Goal: Task Accomplishment & Management: Use online tool/utility

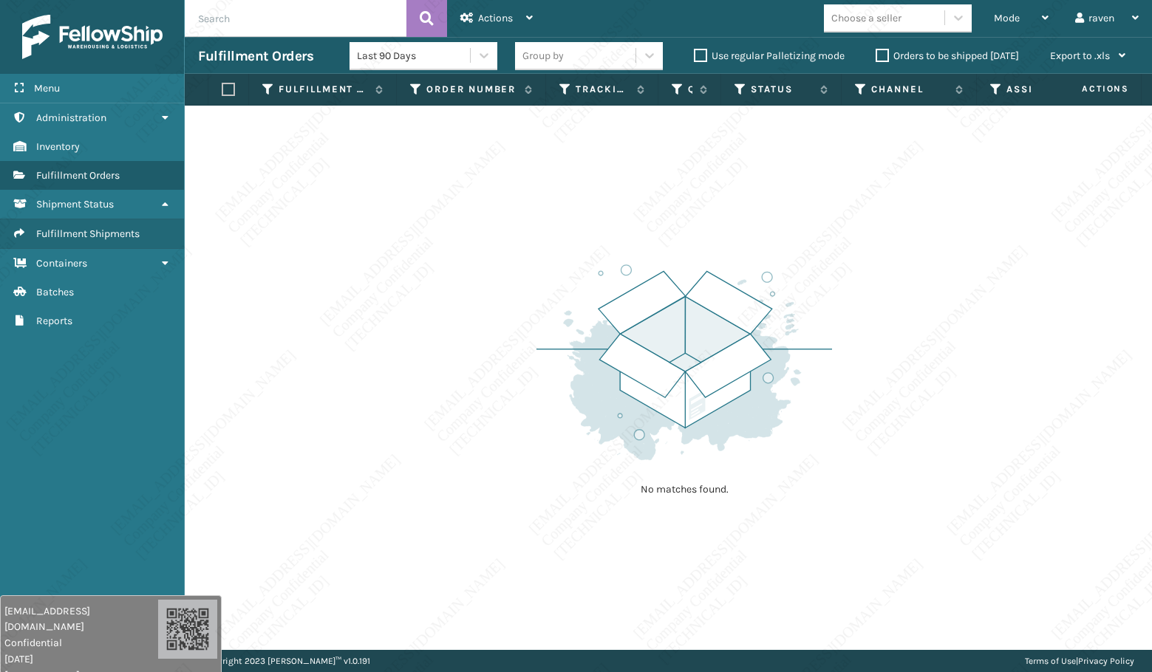
click at [994, 16] on div "Mode" at bounding box center [1021, 18] width 55 height 37
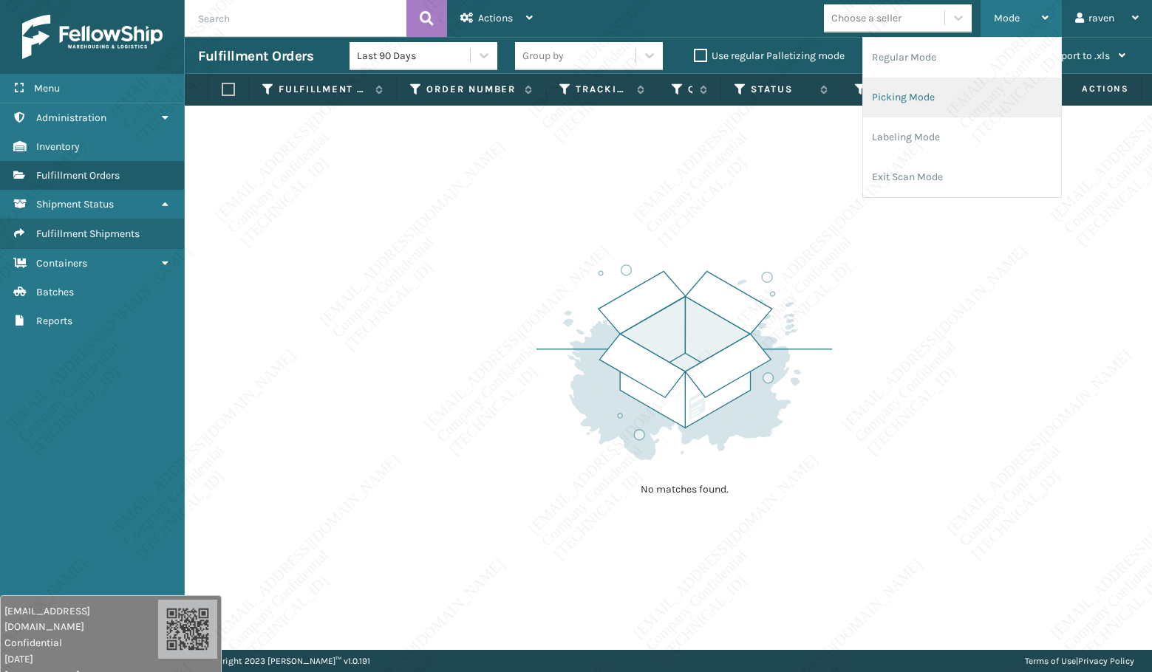
click at [958, 83] on li "Picking Mode" at bounding box center [962, 98] width 198 height 40
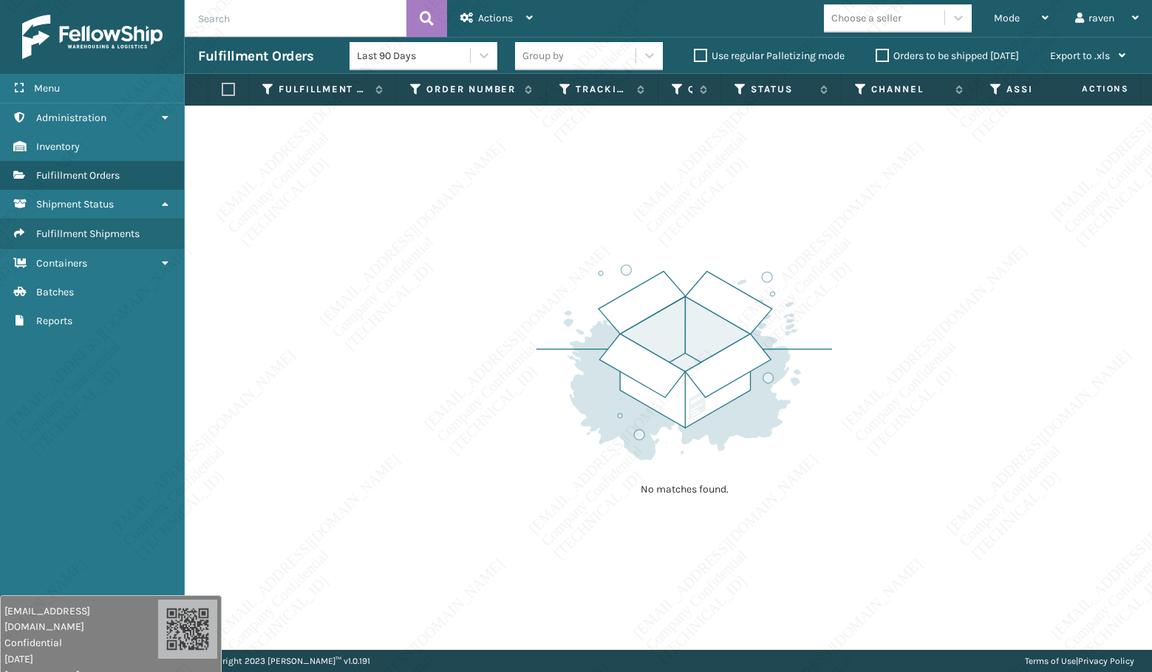
click at [409, 321] on div "No matches found." at bounding box center [668, 378] width 967 height 545
click at [417, 290] on div "No matches found." at bounding box center [668, 378] width 967 height 545
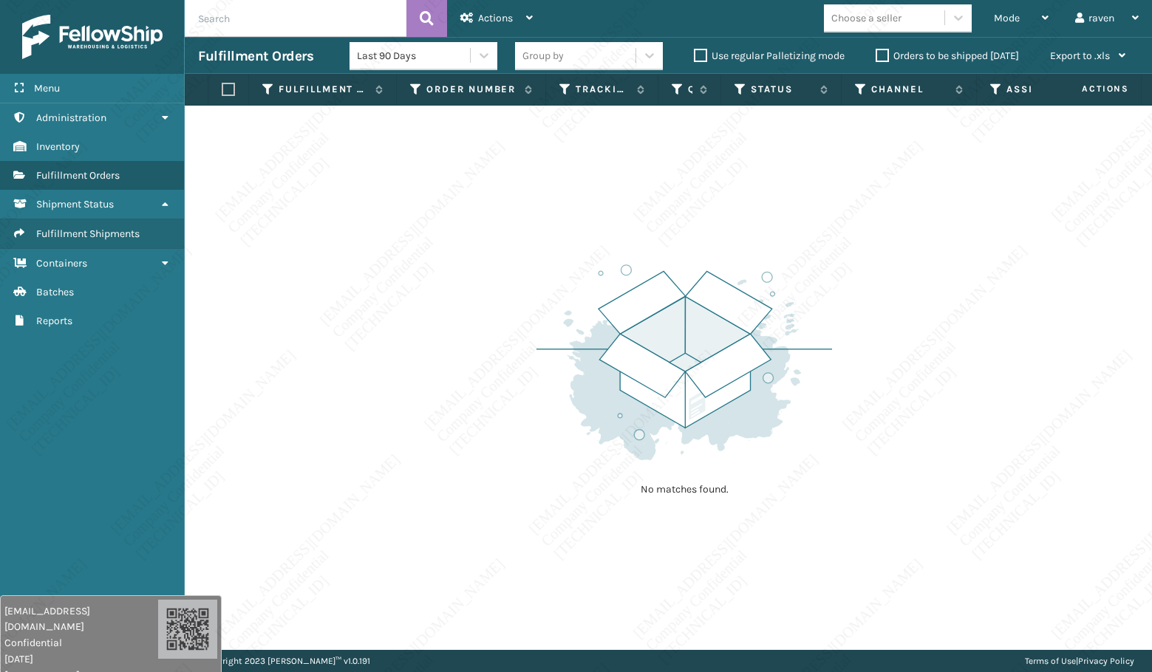
click at [440, 297] on div "No matches found." at bounding box center [668, 378] width 967 height 545
click at [443, 299] on div "No matches found." at bounding box center [668, 378] width 967 height 545
click at [443, 301] on div "No matches found." at bounding box center [668, 378] width 967 height 545
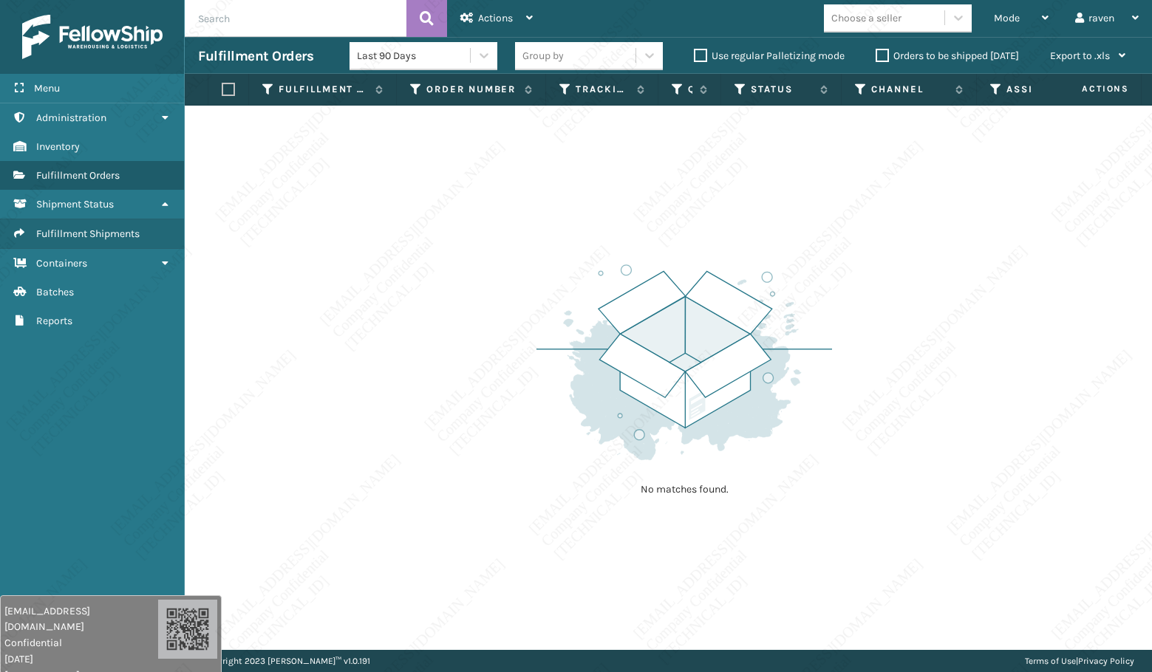
click at [443, 301] on div "No matches found." at bounding box center [668, 378] width 967 height 545
click at [989, 440] on div "No matches found." at bounding box center [668, 378] width 967 height 545
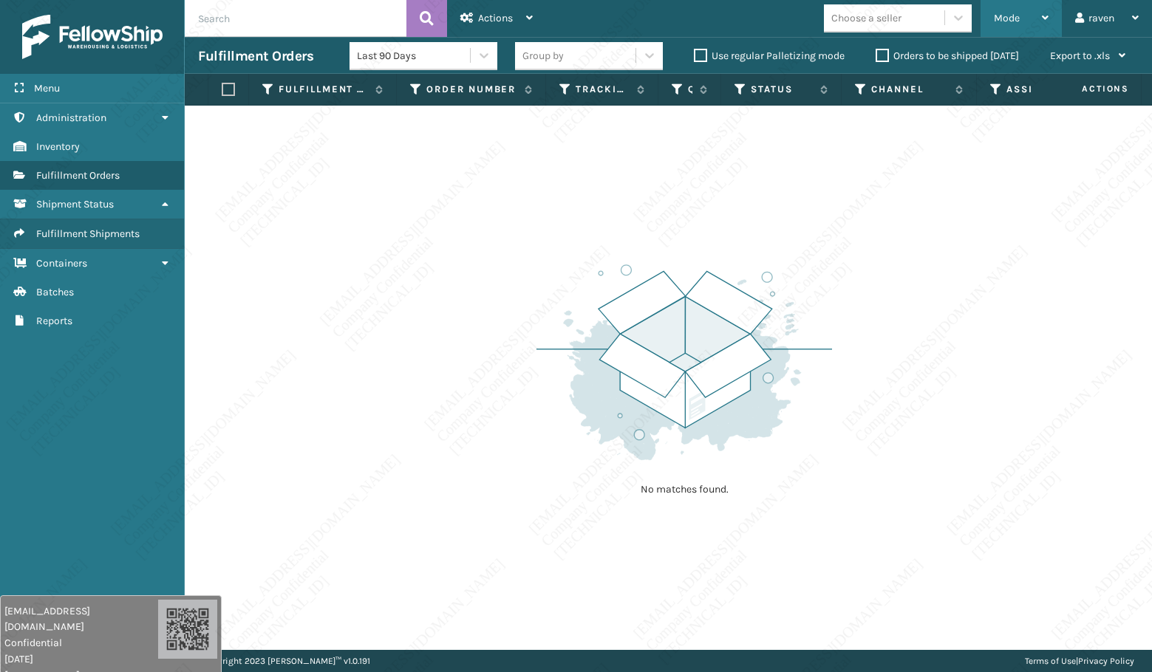
click at [997, 33] on div "Mode" at bounding box center [1021, 18] width 55 height 37
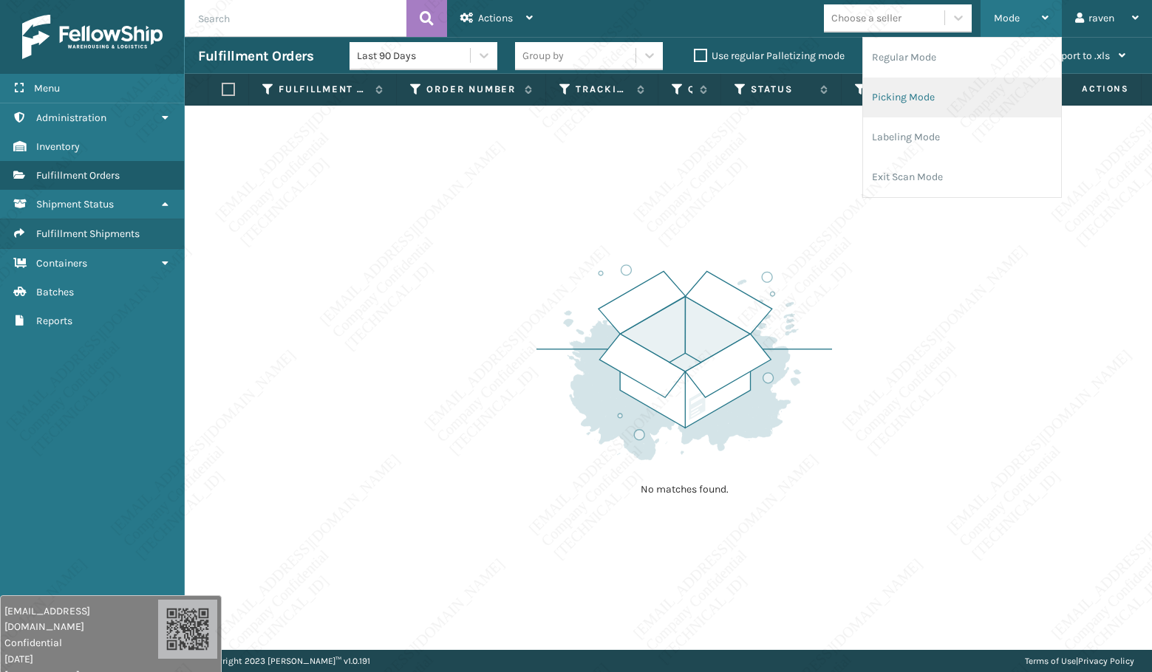
click at [966, 92] on li "Picking Mode" at bounding box center [962, 98] width 198 height 40
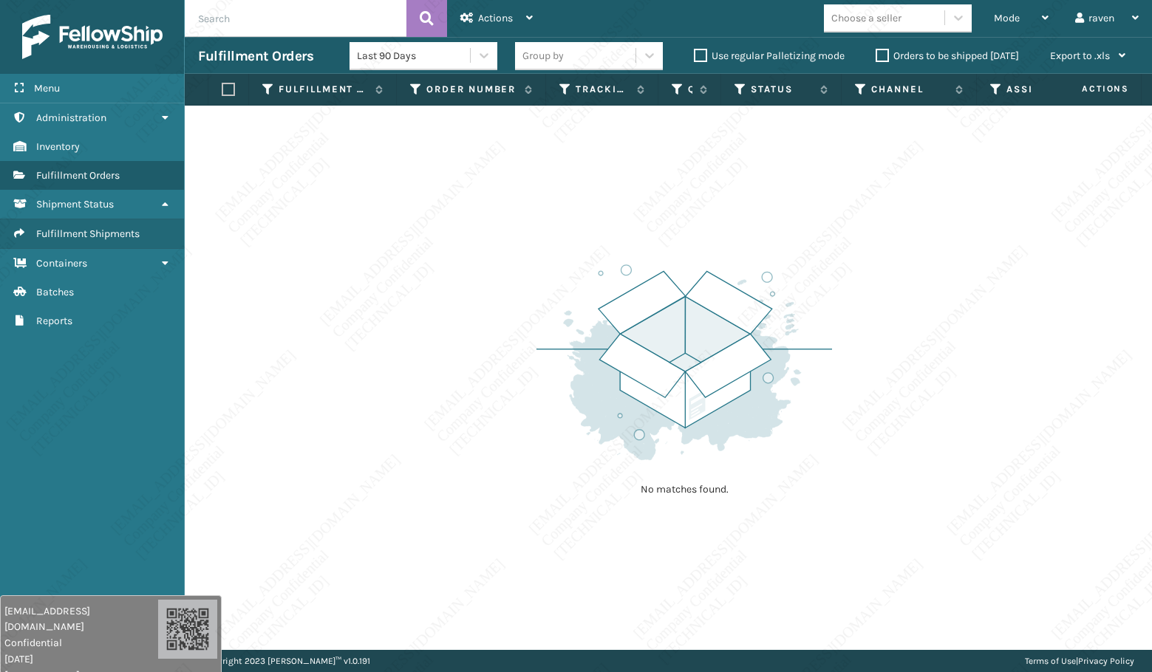
click at [864, 429] on div "No matches found." at bounding box center [668, 378] width 967 height 545
click at [864, 430] on div "No matches found." at bounding box center [668, 378] width 967 height 545
click at [864, 434] on div "No matches found." at bounding box center [668, 378] width 967 height 545
click at [864, 437] on div "No matches found." at bounding box center [668, 378] width 967 height 545
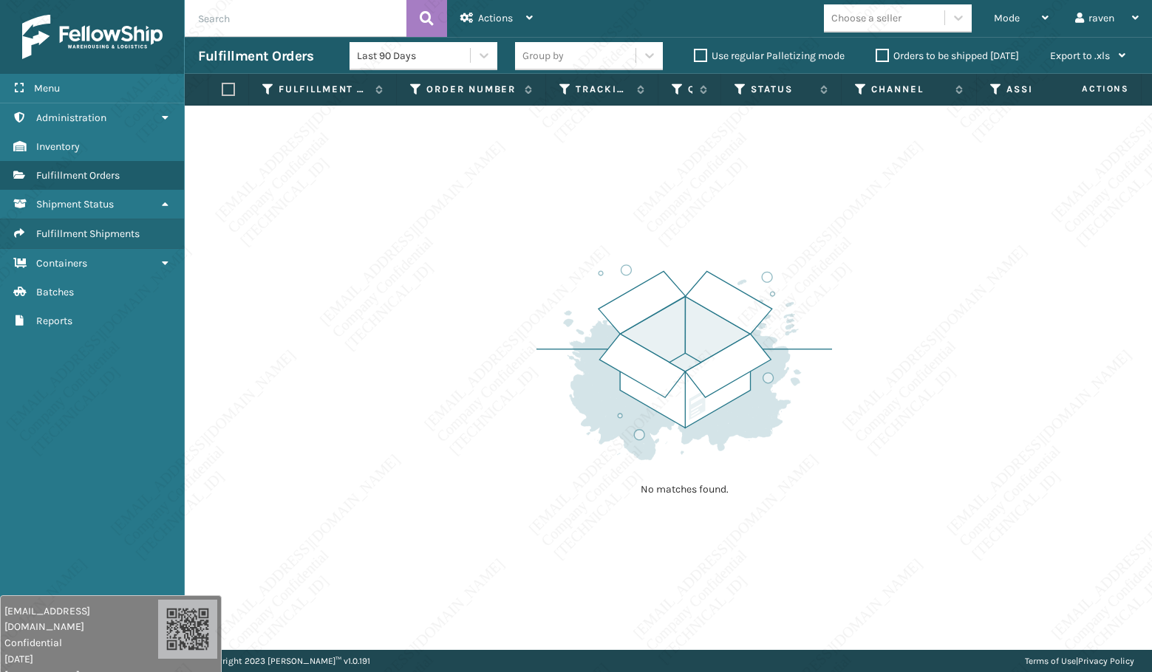
click at [864, 437] on div "No matches found." at bounding box center [668, 378] width 967 height 545
click at [1026, 16] on div "Mode" at bounding box center [1021, 18] width 55 height 37
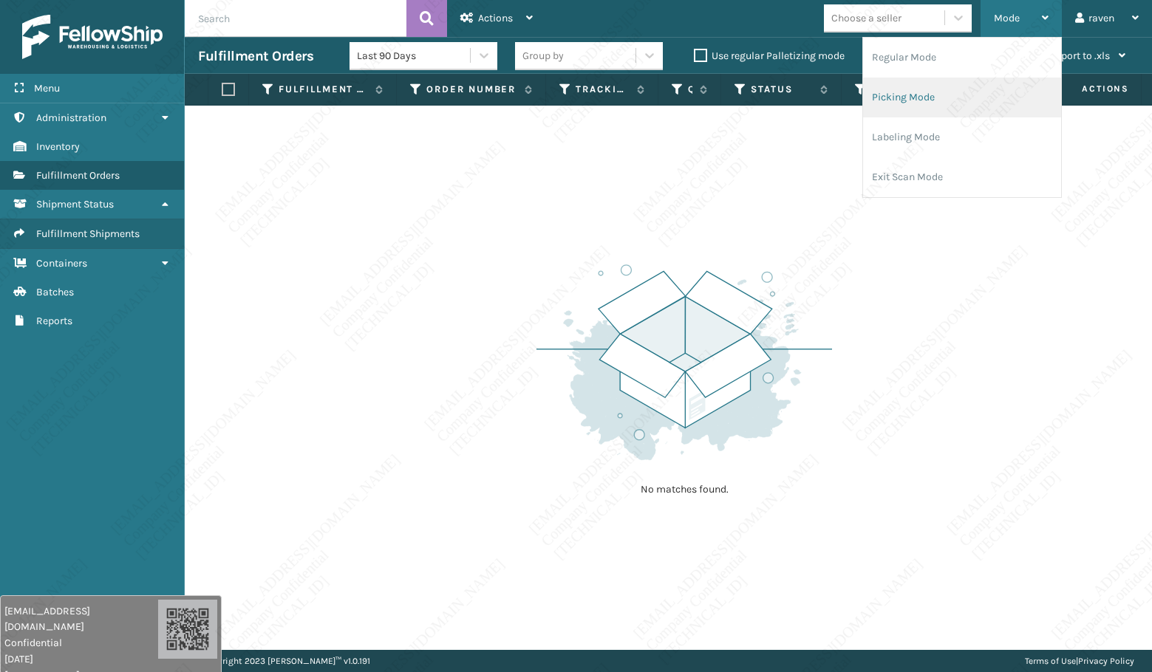
click at [886, 89] on li "Picking Mode" at bounding box center [962, 98] width 198 height 40
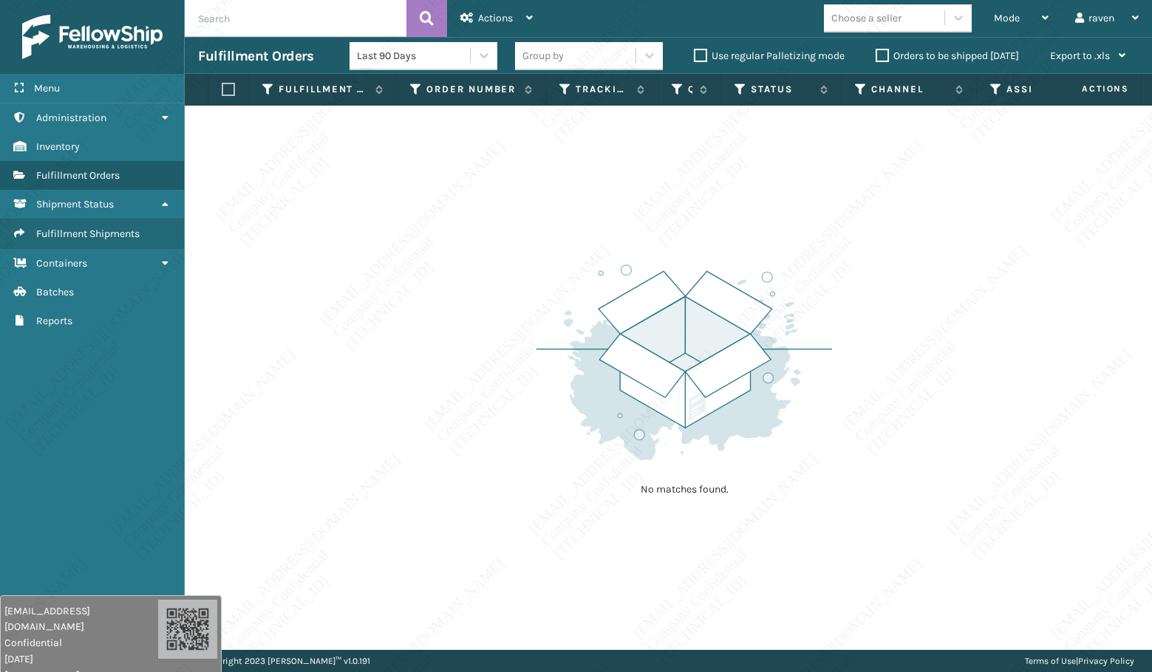
click at [904, 482] on div "No matches found." at bounding box center [668, 378] width 967 height 545
click at [624, 382] on img at bounding box center [684, 362] width 296 height 205
click at [605, 426] on img at bounding box center [684, 362] width 296 height 205
click at [614, 409] on img at bounding box center [684, 362] width 296 height 205
click at [638, 426] on img at bounding box center [684, 362] width 296 height 205
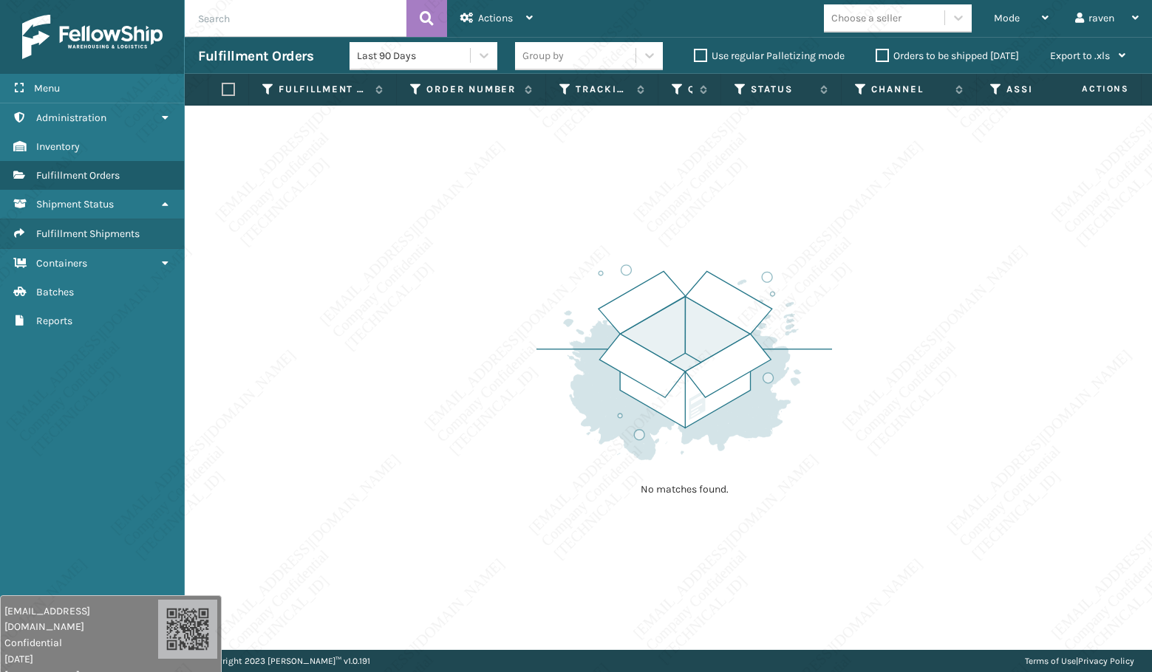
click at [637, 428] on img at bounding box center [684, 362] width 296 height 205
click at [413, 375] on div "No matches found." at bounding box center [668, 378] width 967 height 545
click at [873, 530] on div "No matches found." at bounding box center [668, 378] width 967 height 545
click at [1003, 30] on div "Mode" at bounding box center [1021, 18] width 55 height 37
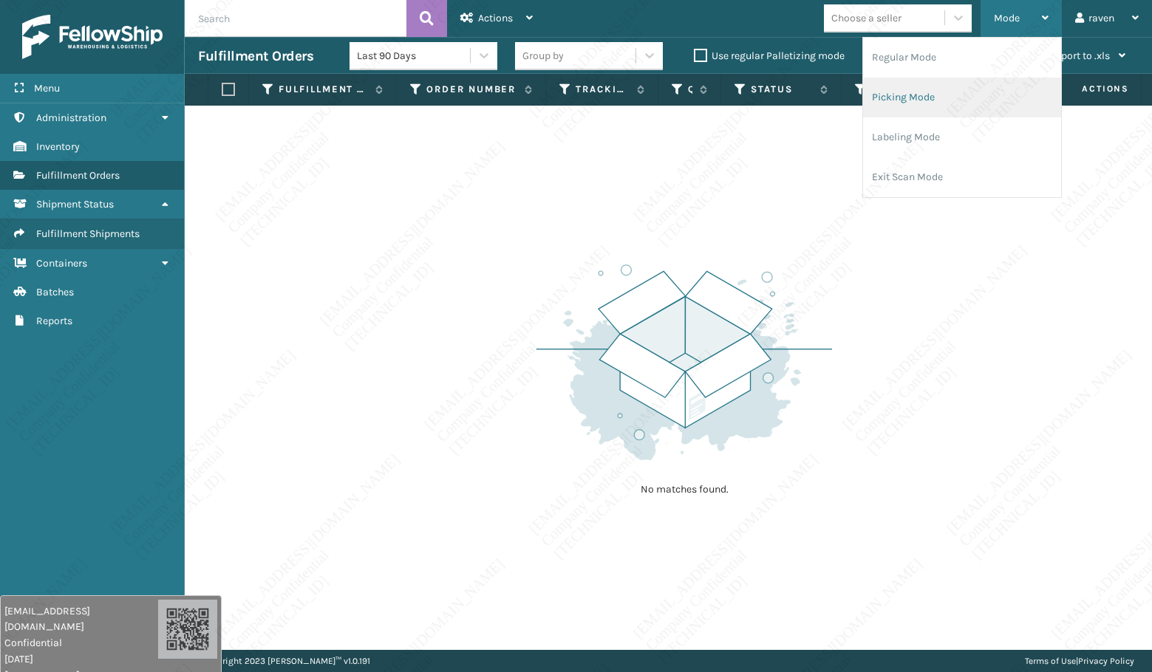
click at [914, 105] on li "Picking Mode" at bounding box center [962, 98] width 198 height 40
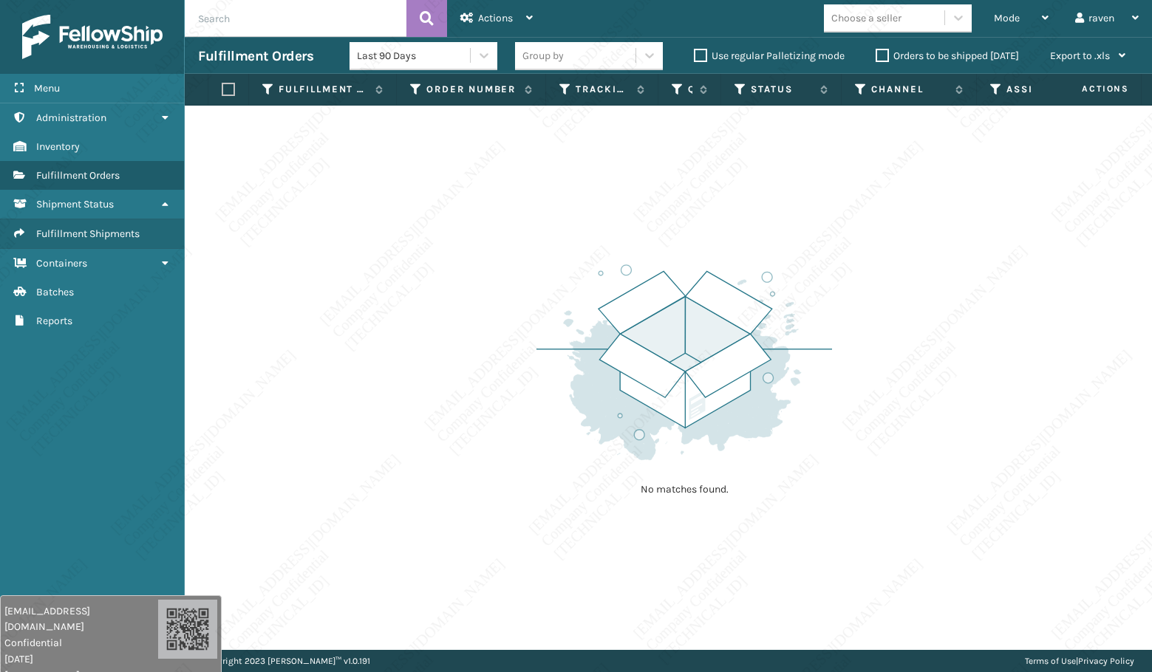
click at [457, 339] on div "No matches found." at bounding box center [668, 378] width 967 height 545
click at [450, 291] on div "No matches found." at bounding box center [668, 378] width 967 height 545
click at [442, 325] on div "No matches found." at bounding box center [668, 378] width 967 height 545
drag, startPoint x: 455, startPoint y: 272, endPoint x: 460, endPoint y: 286, distance: 14.7
click at [460, 286] on div "No matches found." at bounding box center [668, 378] width 967 height 545
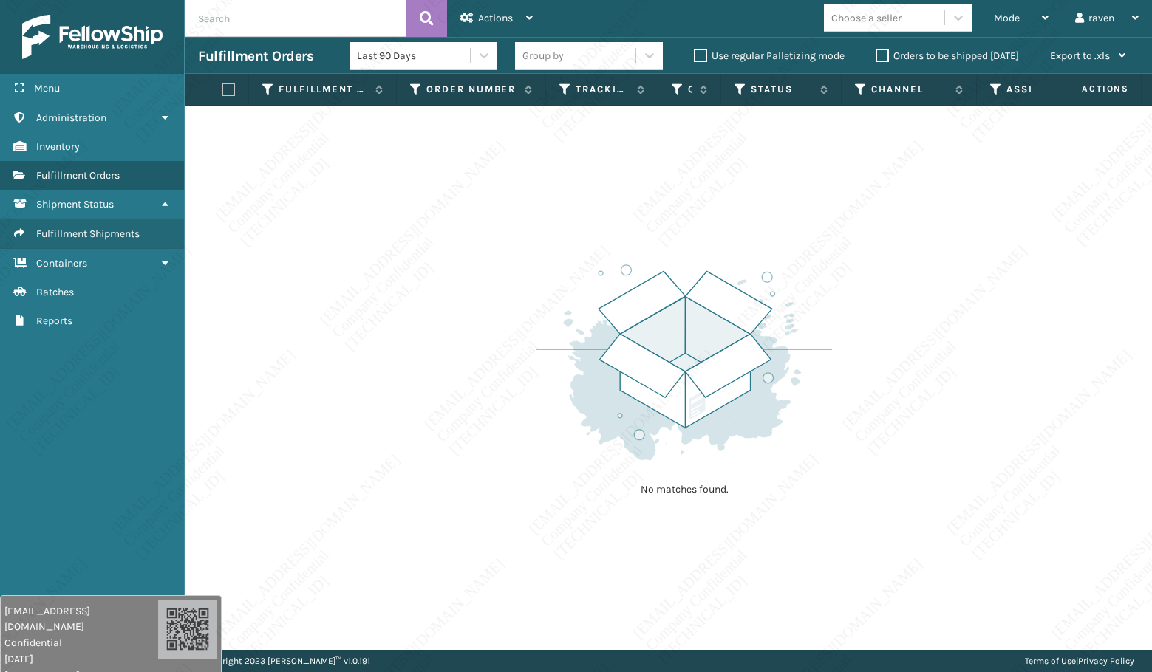
click at [460, 287] on div "No matches found." at bounding box center [668, 378] width 967 height 545
click at [468, 307] on div "No matches found." at bounding box center [668, 378] width 967 height 545
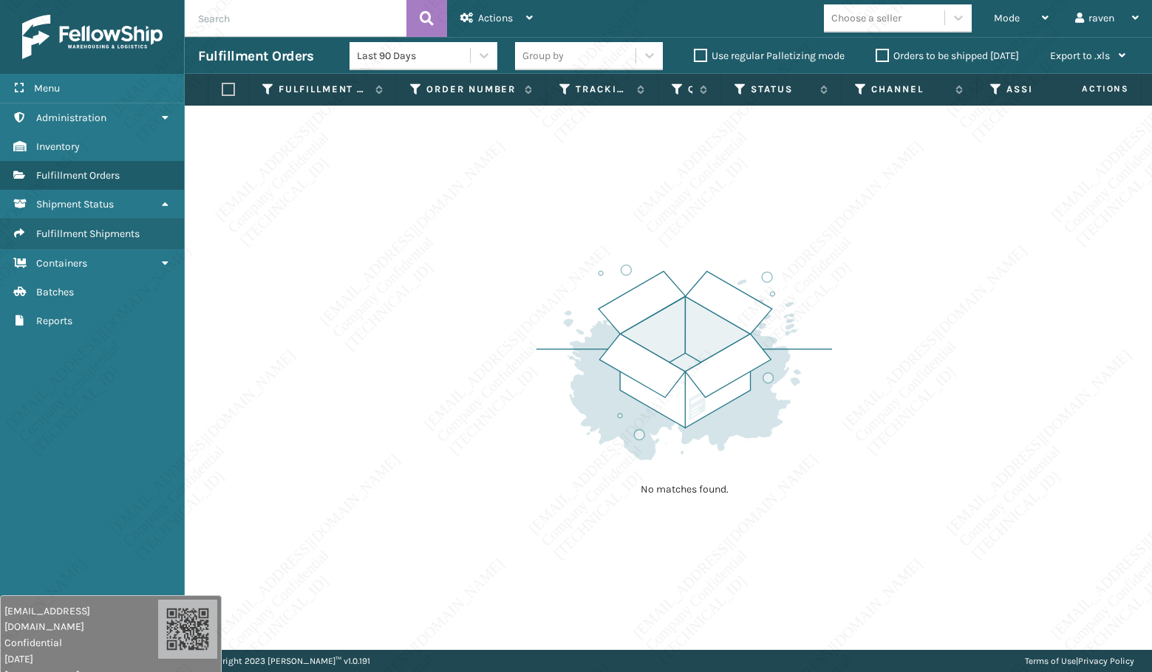
click at [476, 325] on div "No matches found." at bounding box center [668, 378] width 967 height 545
drag, startPoint x: 476, startPoint y: 326, endPoint x: 494, endPoint y: 360, distance: 38.3
click at [494, 360] on div "No matches found." at bounding box center [668, 378] width 967 height 545
click at [500, 375] on div "No matches found." at bounding box center [668, 378] width 967 height 545
click at [505, 375] on div "No matches found." at bounding box center [668, 378] width 967 height 545
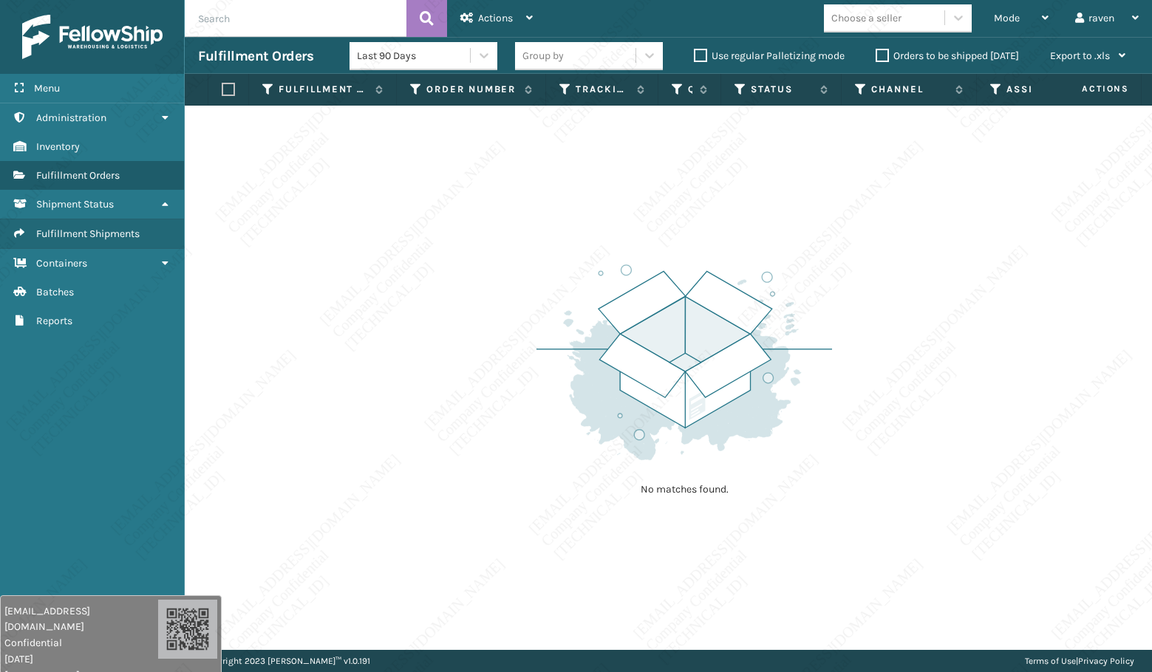
click at [505, 375] on div "No matches found." at bounding box center [668, 378] width 967 height 545
click at [531, 350] on div "No matches found." at bounding box center [668, 378] width 967 height 545
click at [646, 303] on img at bounding box center [684, 362] width 296 height 205
click at [709, 281] on img at bounding box center [684, 362] width 296 height 205
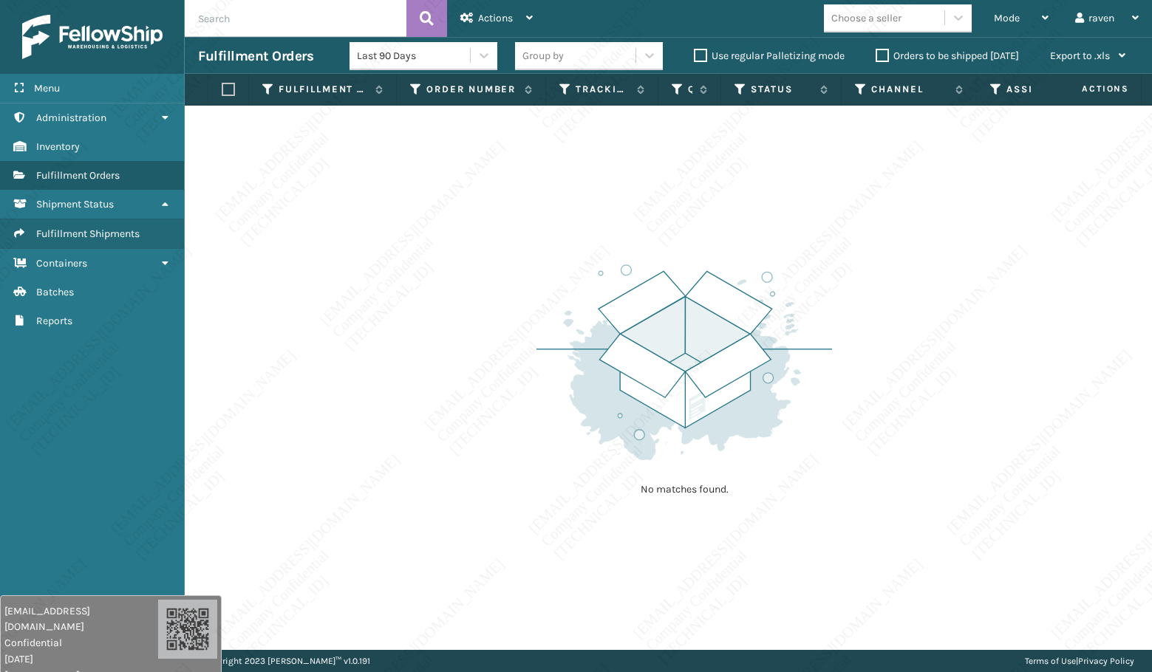
click at [880, 417] on div "No matches found." at bounding box center [668, 378] width 967 height 545
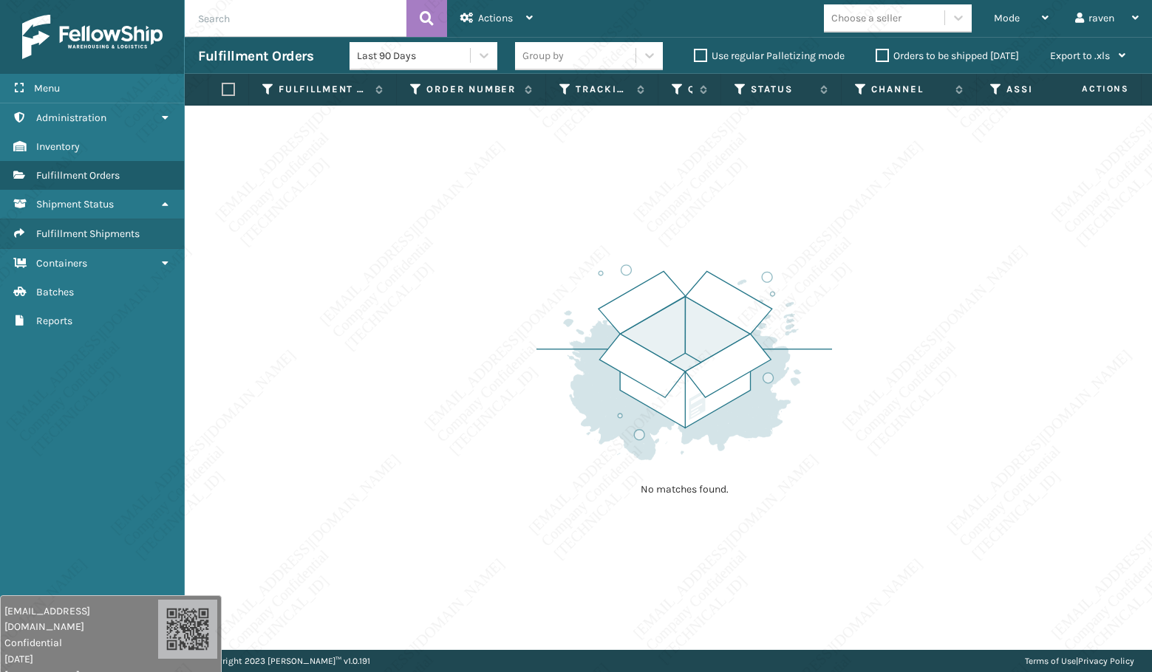
click at [880, 417] on div "No matches found." at bounding box center [668, 378] width 967 height 545
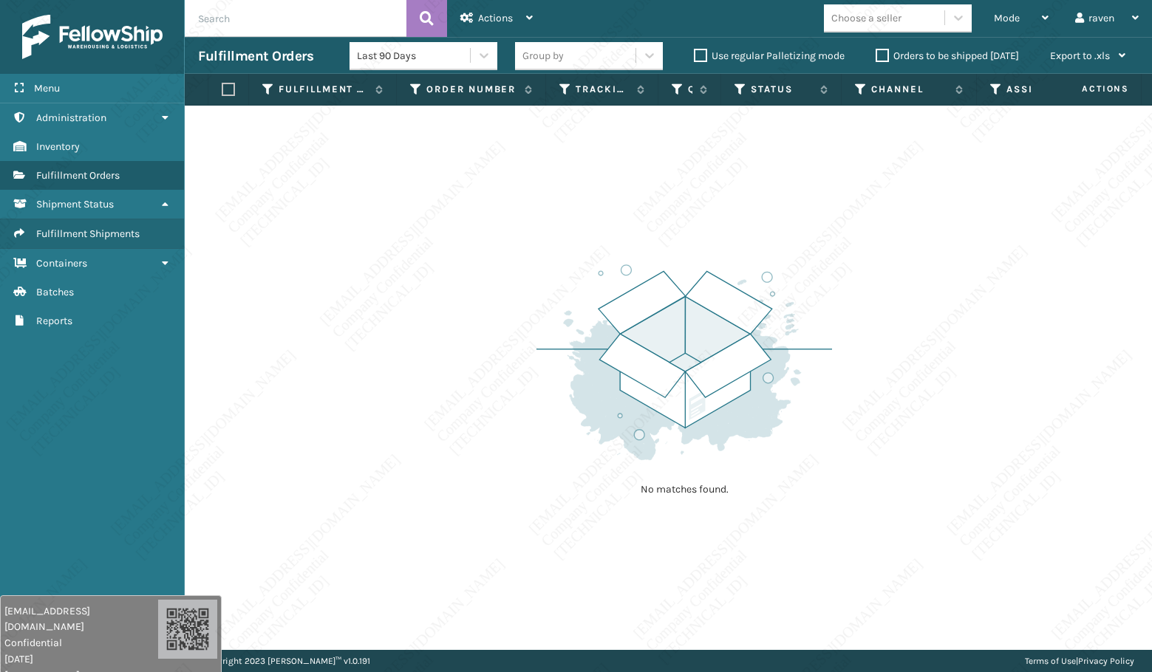
click at [880, 417] on div "No matches found." at bounding box center [668, 378] width 967 height 545
click at [992, 289] on div "No matches found." at bounding box center [668, 378] width 967 height 545
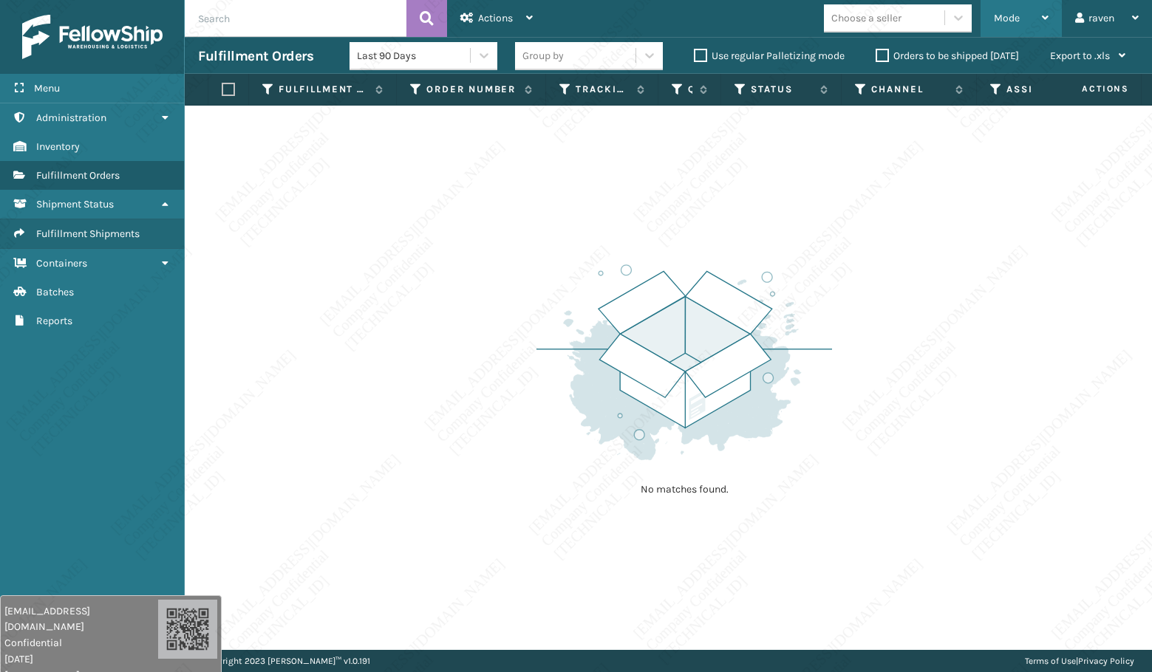
click at [1013, 20] on span "Mode" at bounding box center [1007, 18] width 26 height 13
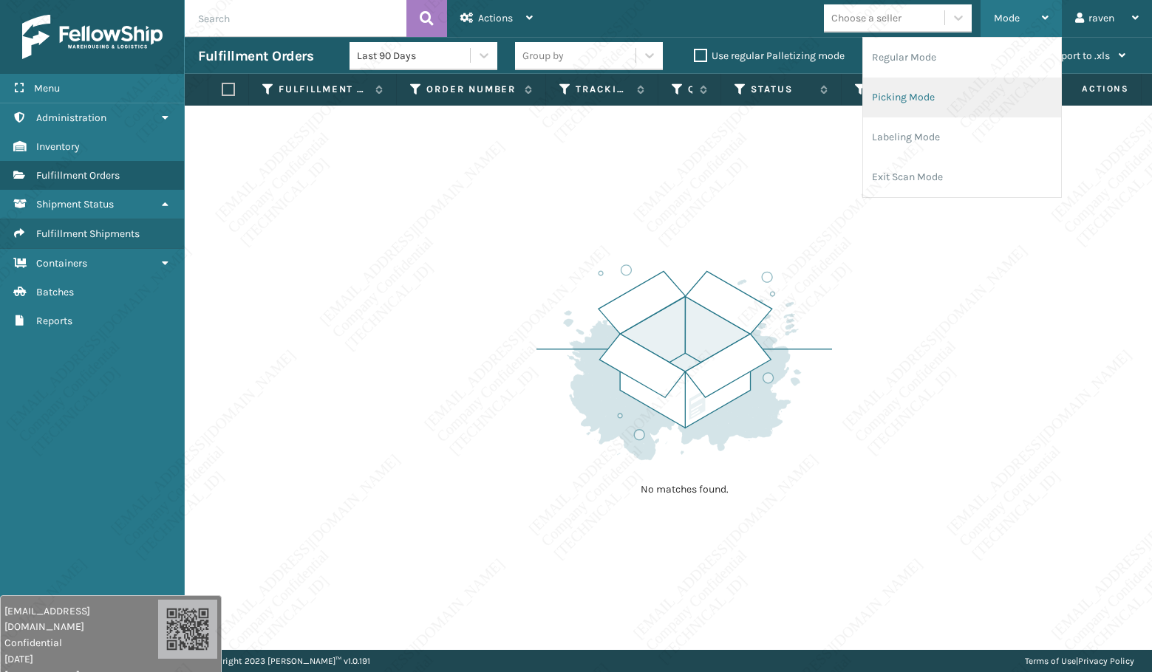
click at [951, 86] on li "Picking Mode" at bounding box center [962, 98] width 198 height 40
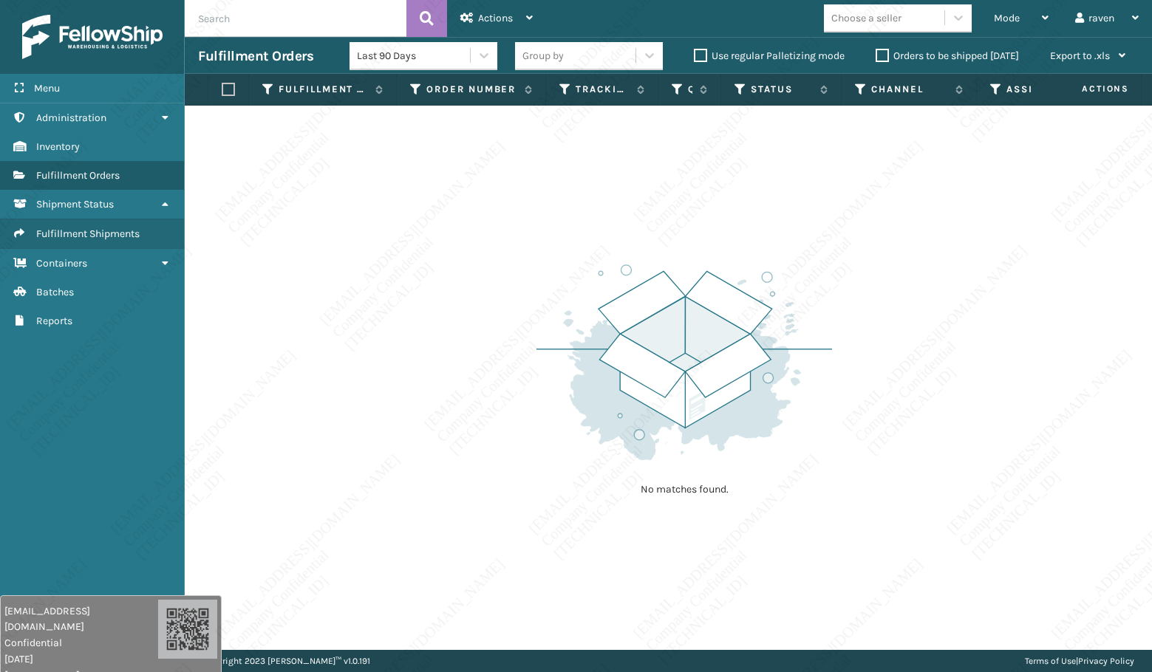
click at [838, 333] on div "No matches found." at bounding box center [668, 378] width 967 height 545
click at [834, 327] on div "No matches found." at bounding box center [668, 378] width 967 height 545
click at [835, 338] on div "No matches found." at bounding box center [668, 378] width 967 height 545
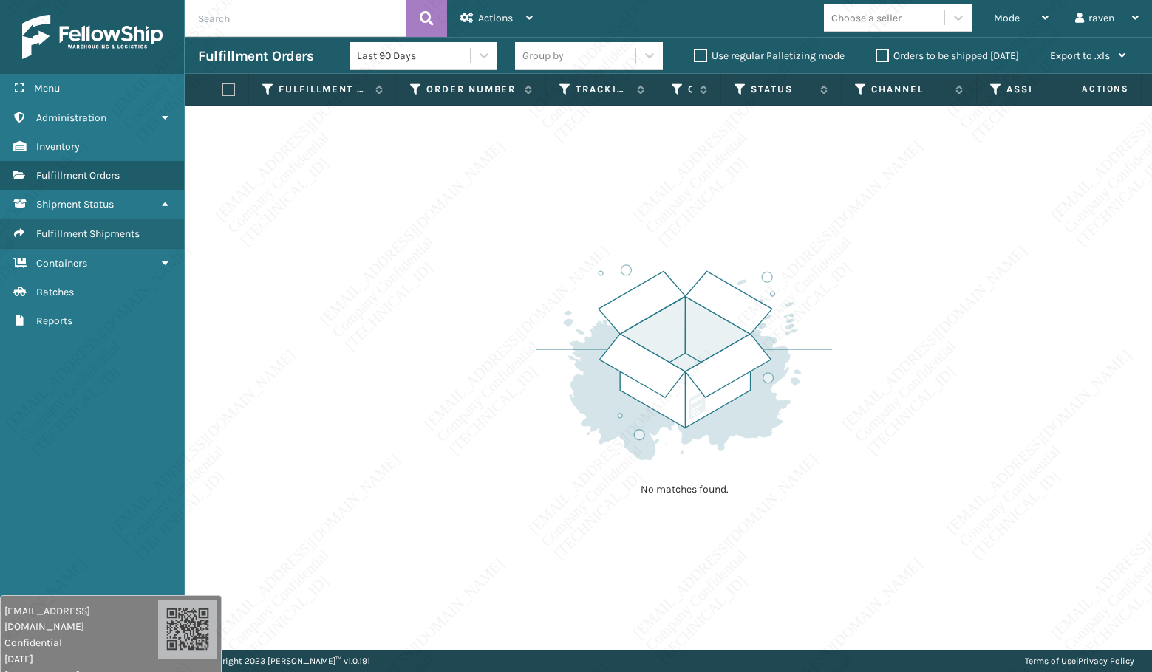
click at [833, 349] on div "No matches found." at bounding box center [668, 378] width 967 height 545
click at [830, 357] on img at bounding box center [684, 362] width 296 height 205
click at [833, 365] on div "No matches found." at bounding box center [668, 378] width 967 height 545
click at [831, 383] on img at bounding box center [684, 362] width 296 height 205
click at [831, 395] on img at bounding box center [684, 362] width 296 height 205
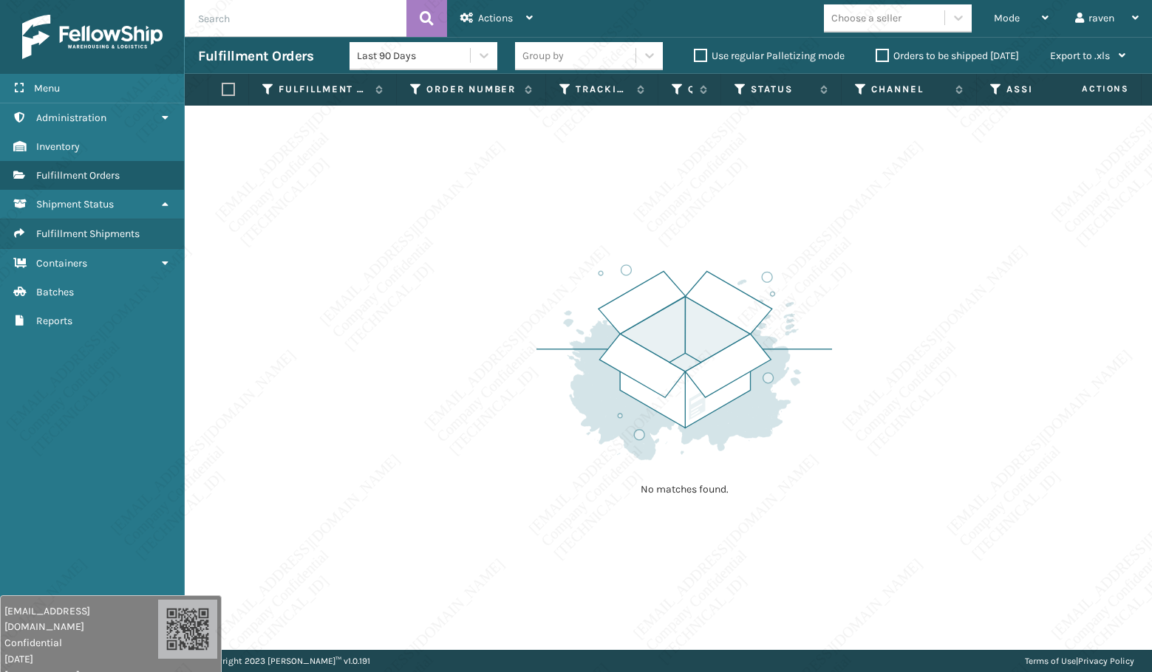
click at [832, 429] on img at bounding box center [684, 362] width 296 height 205
click at [831, 439] on img at bounding box center [684, 362] width 296 height 205
click at [832, 465] on div "No matches found." at bounding box center [684, 378] width 296 height 273
click at [842, 471] on div "No matches found." at bounding box center [668, 378] width 967 height 545
click at [856, 483] on div "No matches found." at bounding box center [668, 378] width 967 height 545
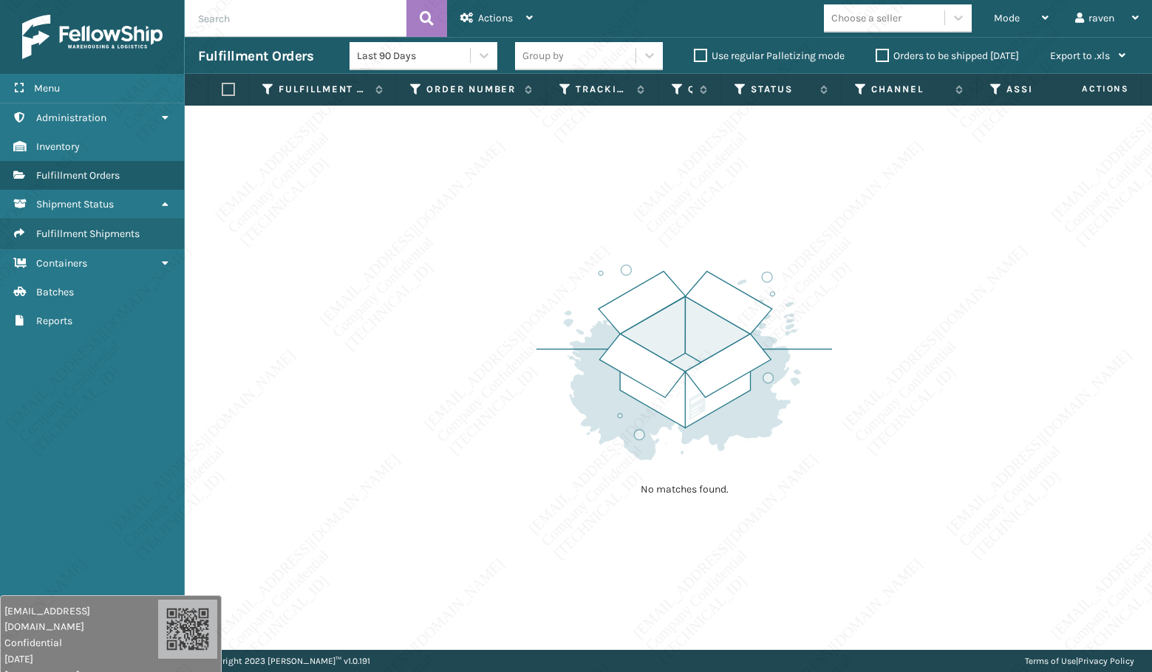
click at [865, 511] on div "No matches found." at bounding box center [668, 378] width 967 height 545
drag, startPoint x: 918, startPoint y: 507, endPoint x: 905, endPoint y: 499, distance: 15.0
click at [915, 503] on div "No matches found." at bounding box center [668, 378] width 967 height 545
click at [811, 490] on div "No matches found." at bounding box center [684, 378] width 296 height 273
drag, startPoint x: 791, startPoint y: 470, endPoint x: 791, endPoint y: 455, distance: 14.8
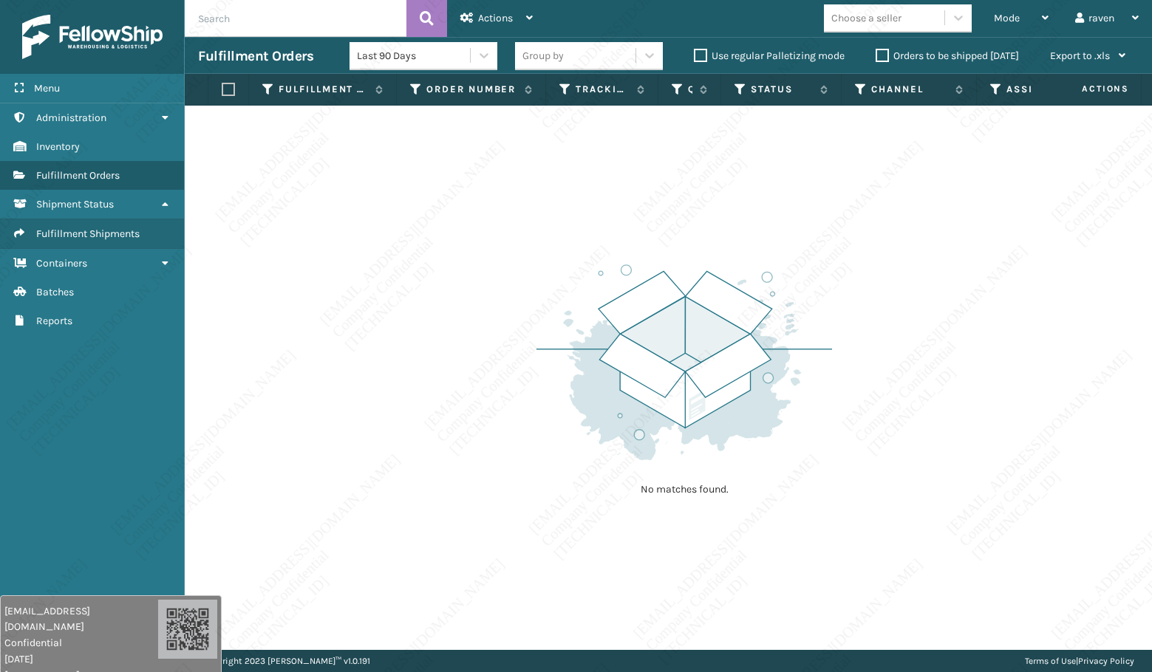
click at [792, 468] on div "No matches found." at bounding box center [684, 378] width 296 height 273
click at [661, 585] on div "No matches found." at bounding box center [668, 378] width 967 height 545
click at [659, 530] on div "No matches found." at bounding box center [668, 378] width 967 height 545
click at [632, 513] on div "No matches found." at bounding box center [684, 378] width 296 height 273
click at [630, 505] on div "No matches found." at bounding box center [684, 378] width 296 height 273
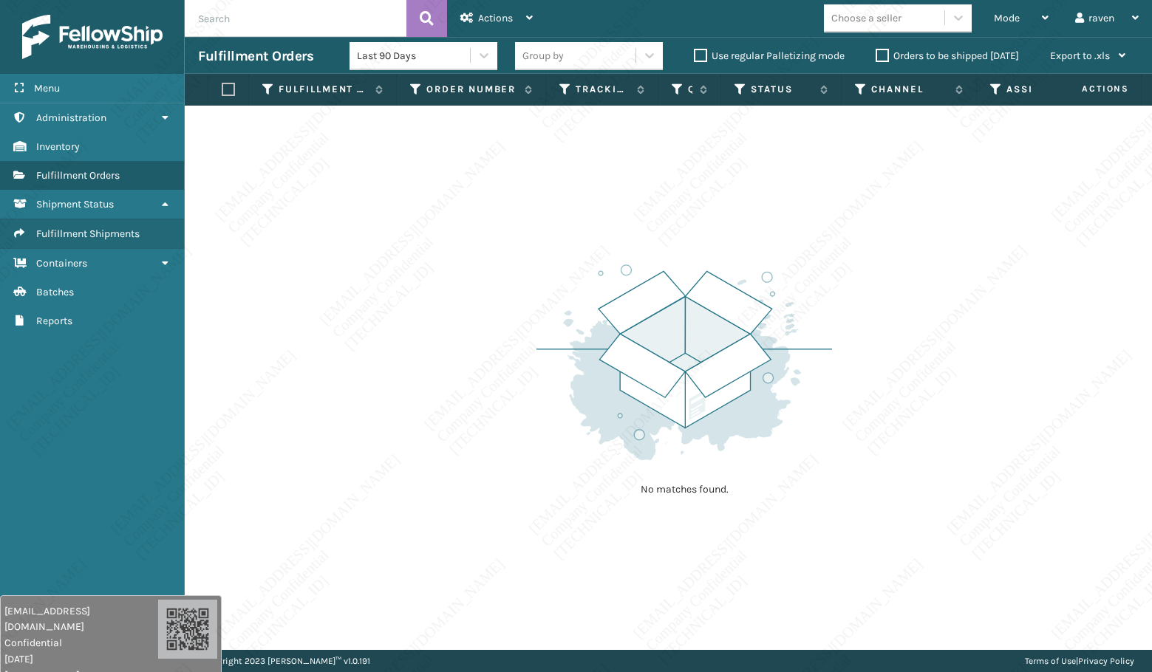
click at [630, 505] on div "No matches found." at bounding box center [684, 378] width 296 height 273
click at [639, 536] on div "No matches found." at bounding box center [668, 378] width 967 height 545
drag, startPoint x: 639, startPoint y: 534, endPoint x: 641, endPoint y: 518, distance: 16.3
click at [641, 525] on div "No matches found." at bounding box center [668, 378] width 967 height 545
click at [641, 518] on div "No matches found." at bounding box center [668, 378] width 967 height 545
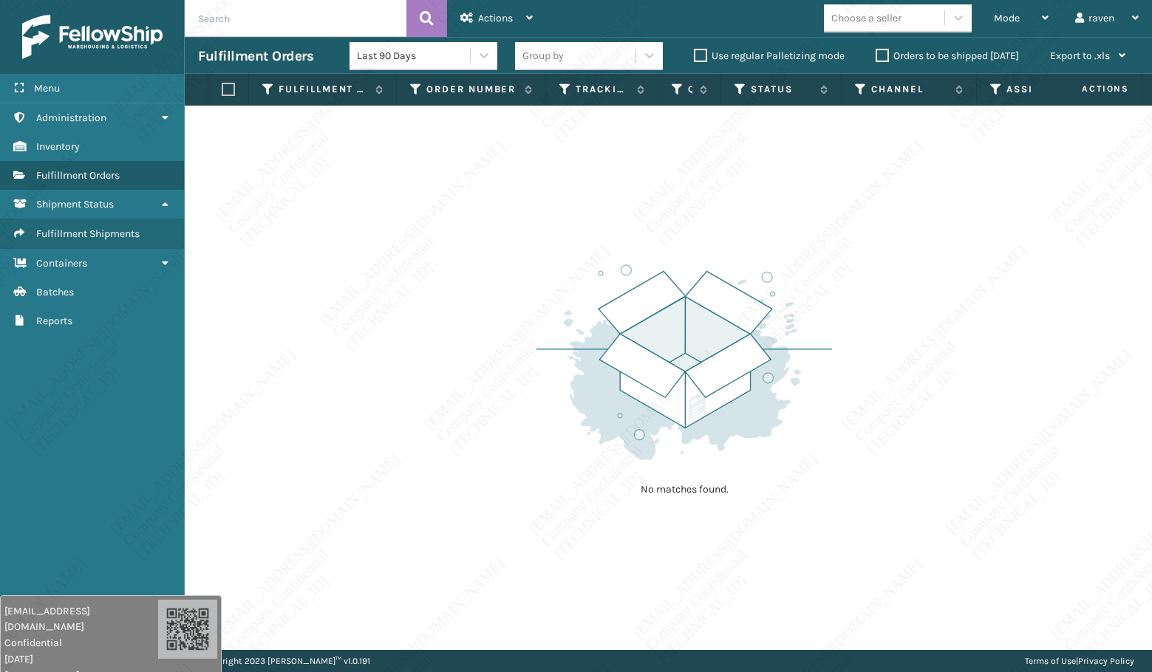
click at [639, 517] on div "No matches found." at bounding box center [668, 378] width 967 height 545
click at [614, 486] on p "No matches found." at bounding box center [684, 489] width 185 height 15
click at [1023, 23] on div "Mode" at bounding box center [1021, 18] width 55 height 37
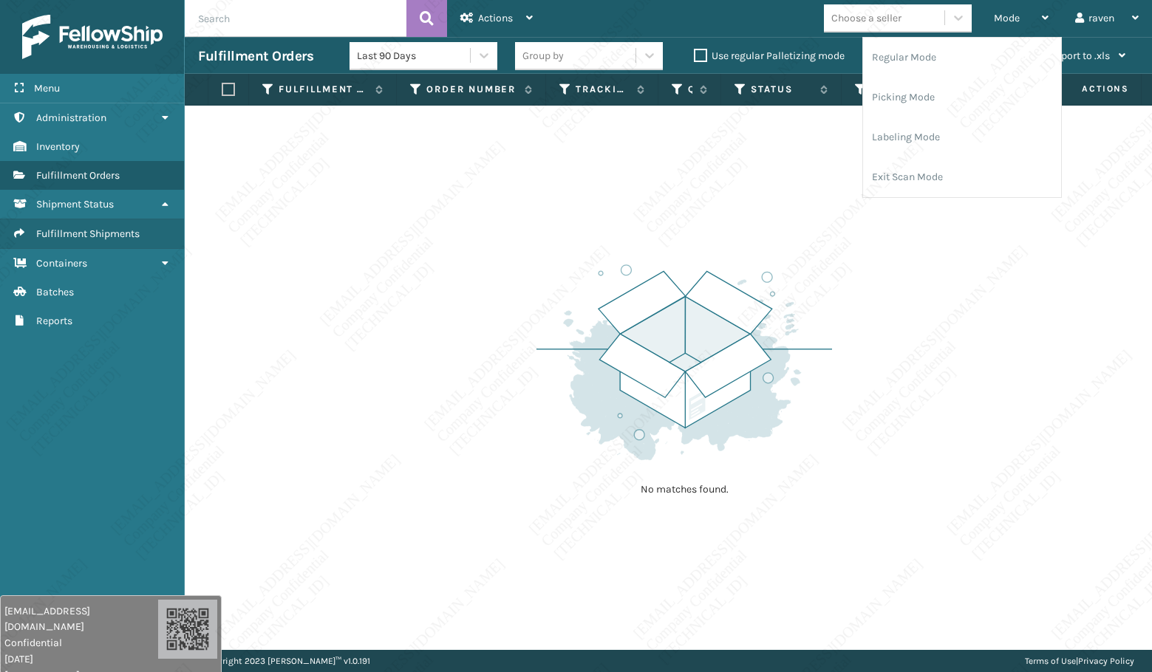
click at [704, 228] on div "No matches found." at bounding box center [668, 378] width 967 height 545
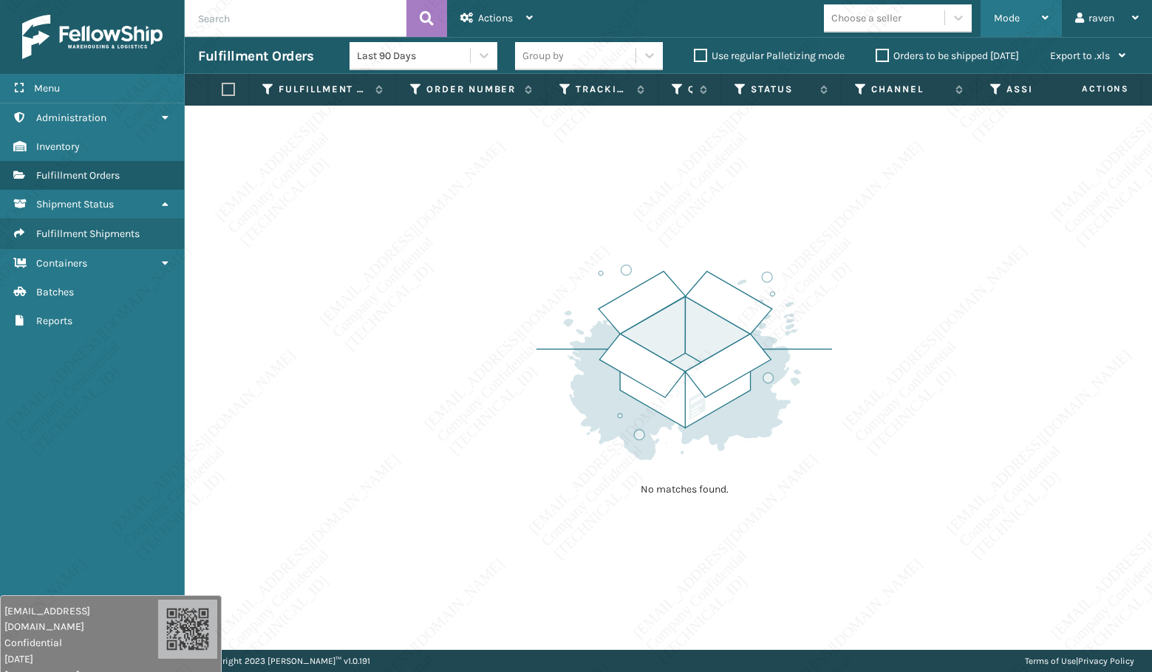
click at [1008, 16] on span "Mode" at bounding box center [1007, 18] width 26 height 13
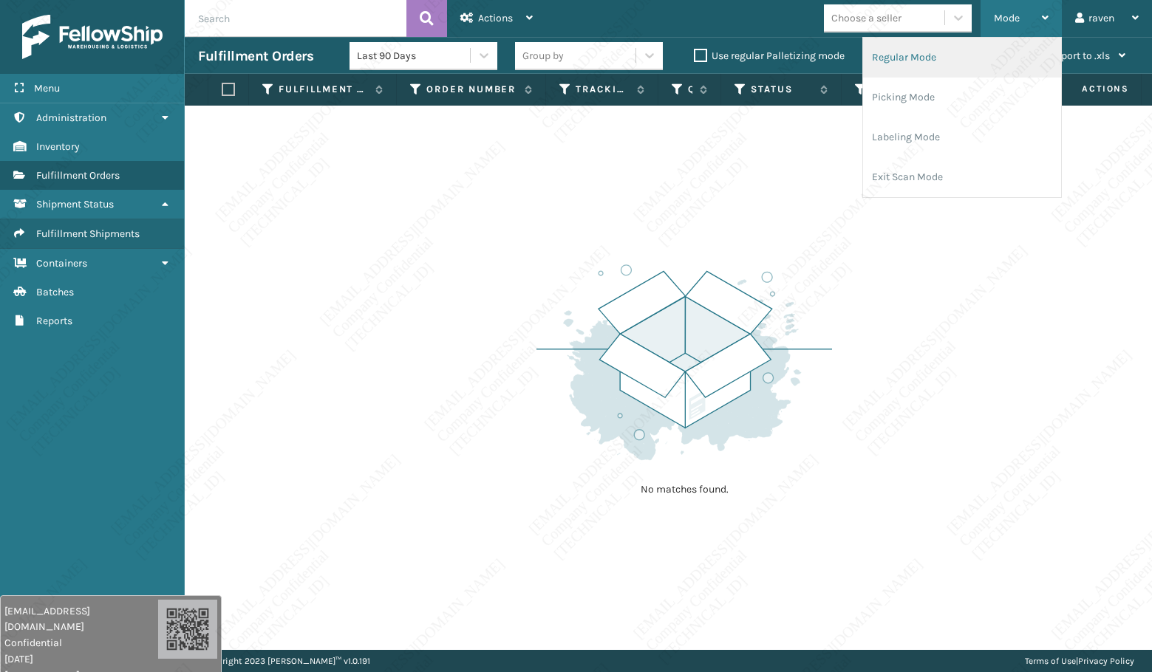
click at [928, 61] on li "Regular Mode" at bounding box center [962, 58] width 198 height 40
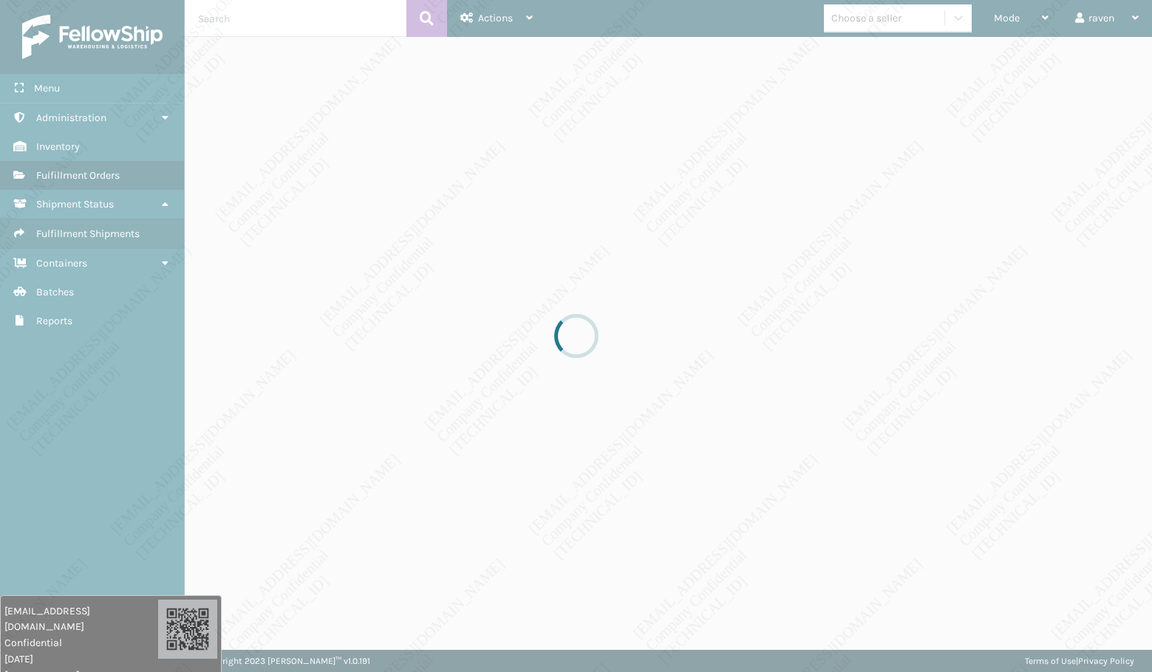
click at [887, 526] on div at bounding box center [576, 336] width 1152 height 672
click at [878, 370] on div at bounding box center [576, 336] width 1152 height 672
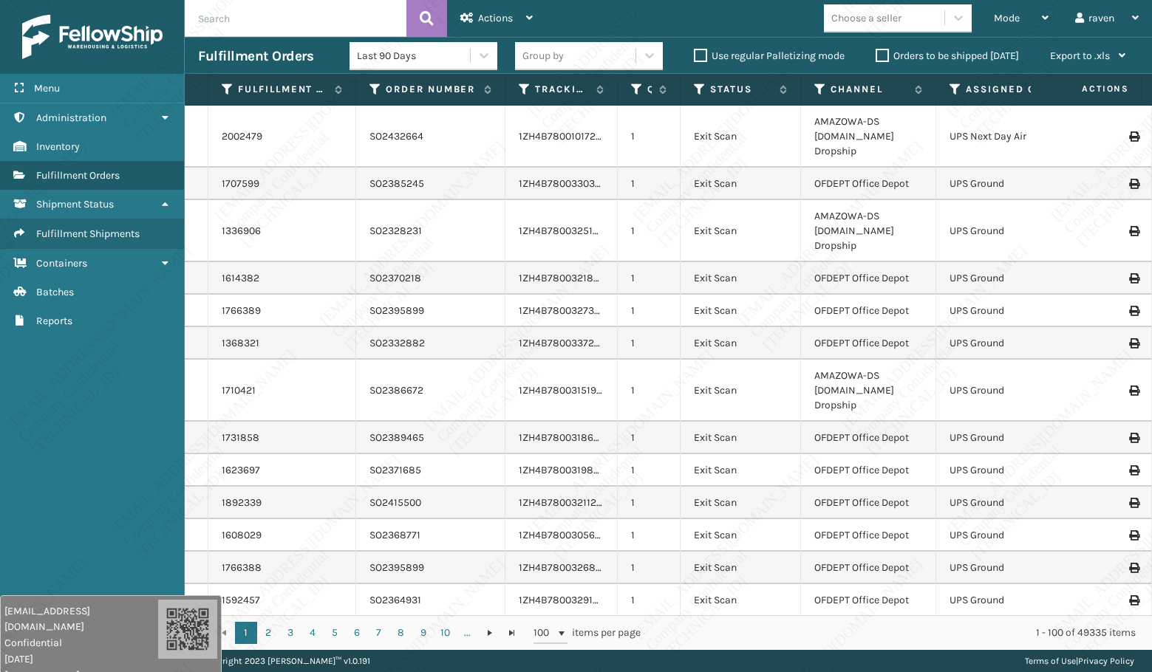
click at [248, 18] on input "text" at bounding box center [296, 18] width 222 height 37
paste input "SO2451017"
click at [196, 14] on input "SO2451017" at bounding box center [296, 18] width 222 height 37
type input "SO2451017"
click at [421, 18] on icon at bounding box center [427, 18] width 14 height 22
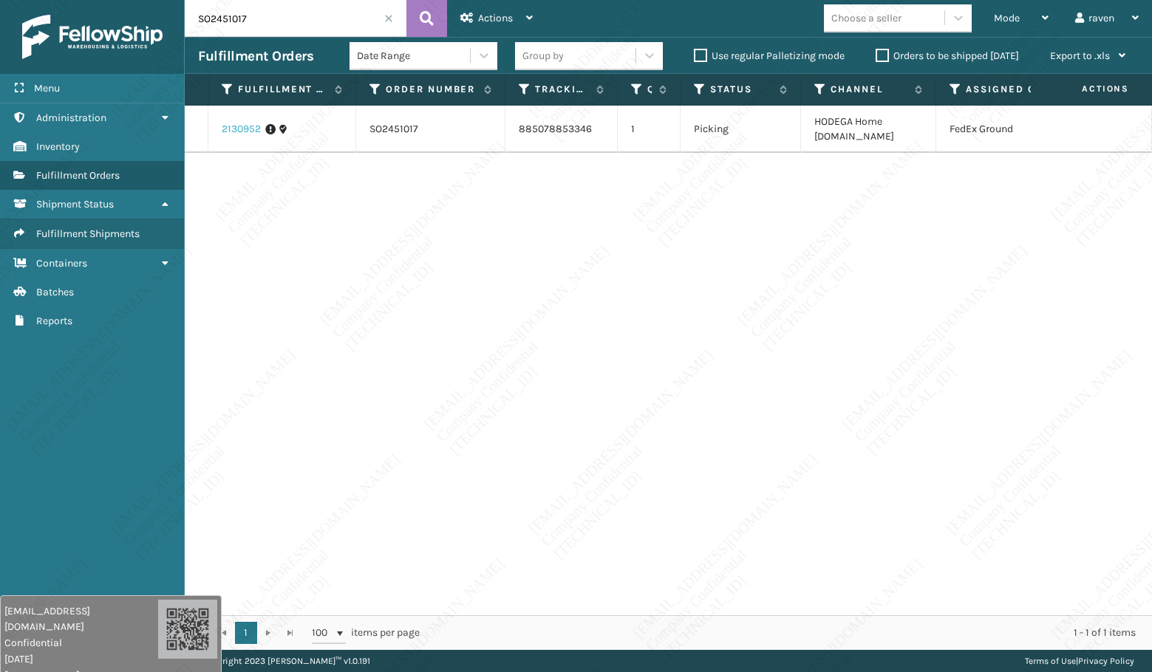
click at [245, 132] on link "2130952" at bounding box center [241, 129] width 39 height 15
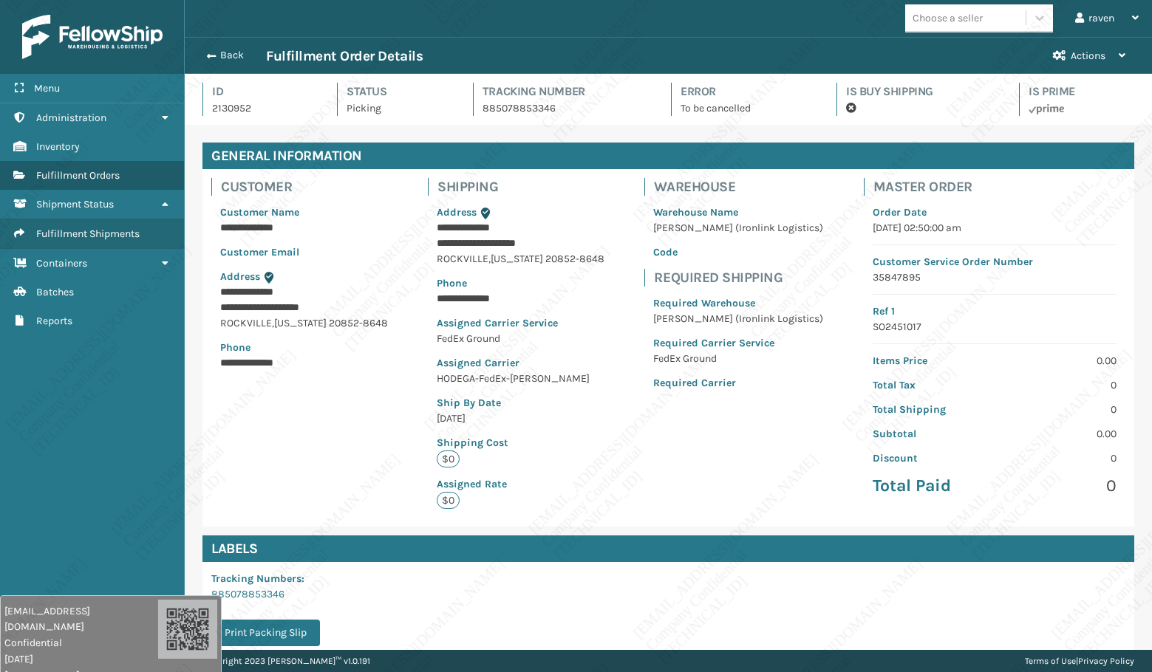
scroll to position [35, 967]
click at [213, 58] on span "button" at bounding box center [209, 56] width 9 height 10
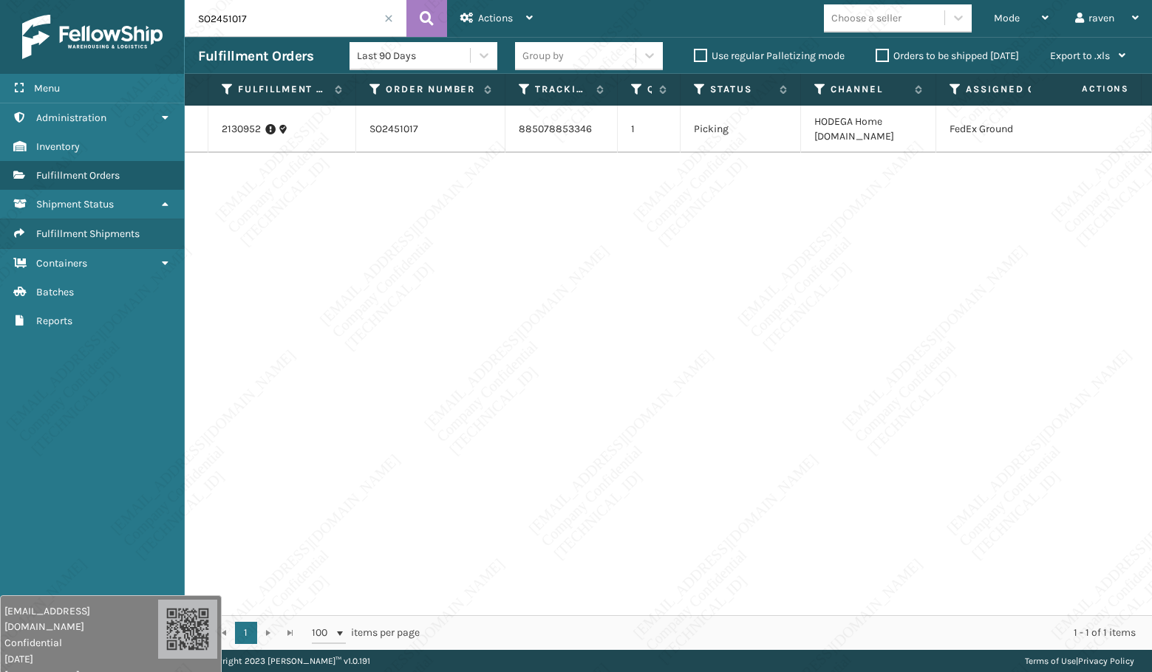
click at [271, 19] on input "SO2451017" at bounding box center [296, 18] width 222 height 37
paste input "490"
type input "SO2451490"
click at [435, 24] on button at bounding box center [426, 18] width 41 height 37
click at [239, 131] on link "2134262" at bounding box center [241, 136] width 39 height 15
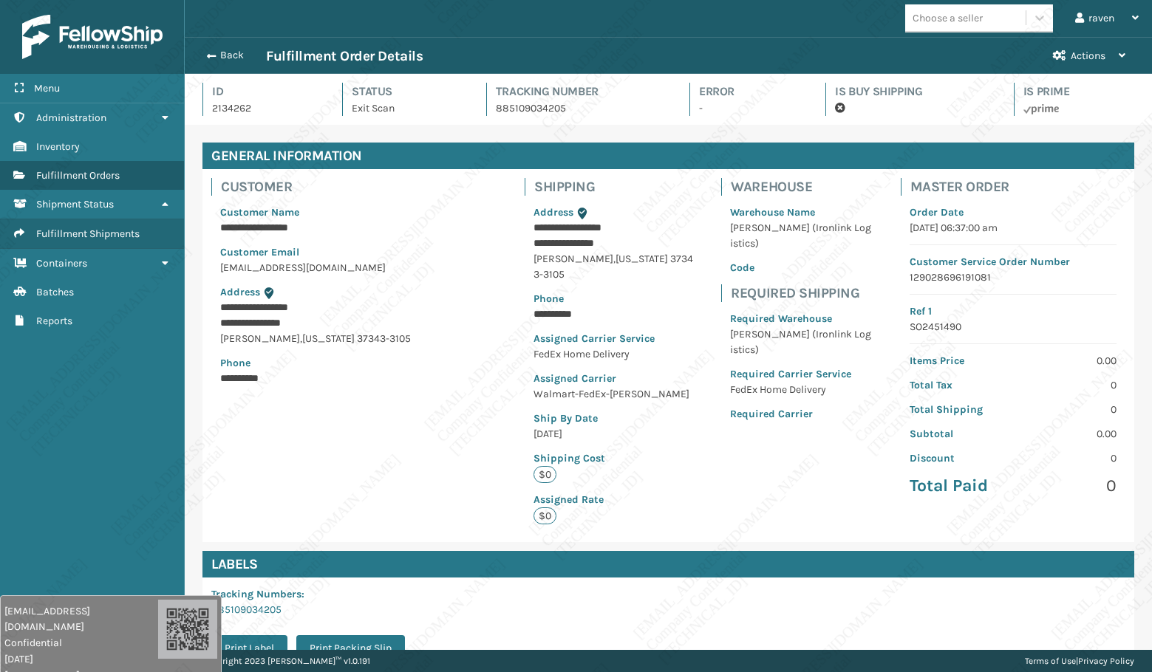
scroll to position [35, 967]
click at [211, 55] on span "button" at bounding box center [209, 56] width 9 height 10
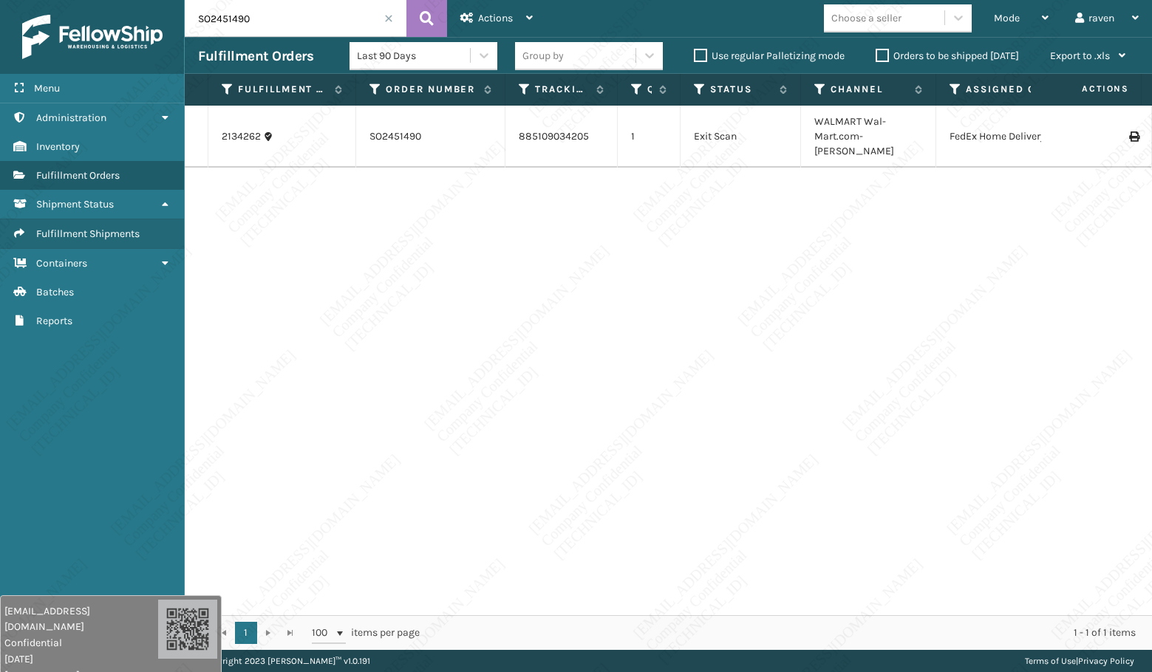
click at [275, 18] on input "SO2451490" at bounding box center [296, 18] width 222 height 37
paste input "2130952"
click at [337, 16] on input "2130952" at bounding box center [296, 18] width 222 height 37
paste input "SO2451017"
type input "SO2451017"
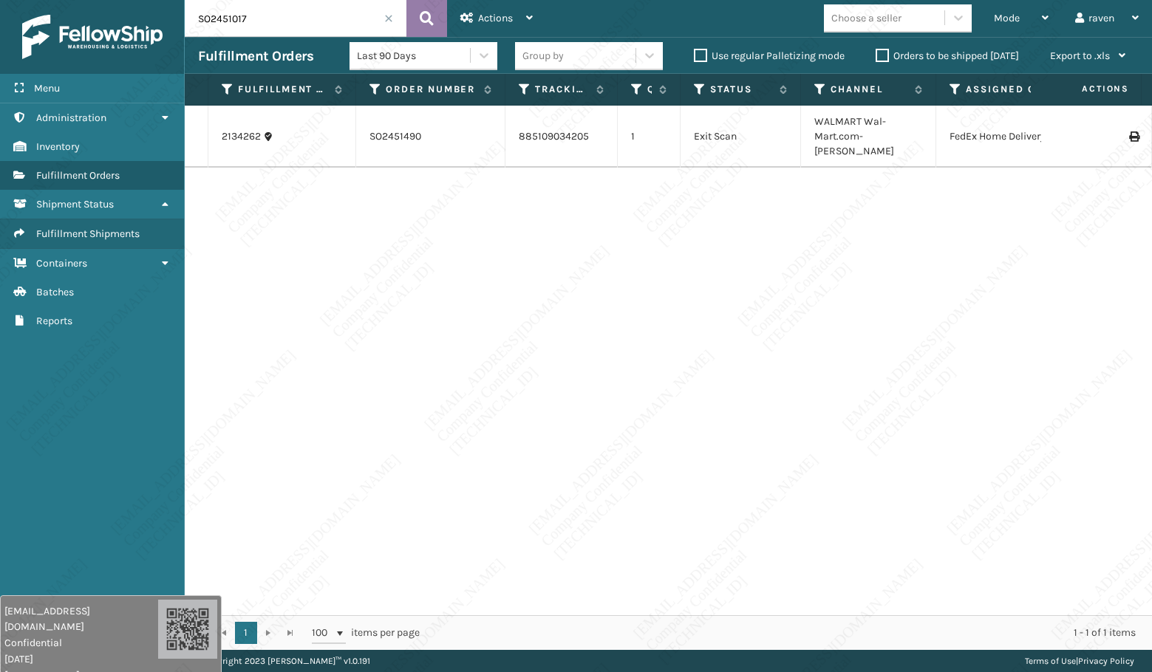
click at [435, 21] on button at bounding box center [426, 18] width 41 height 37
click at [237, 132] on link "2130952" at bounding box center [241, 129] width 39 height 15
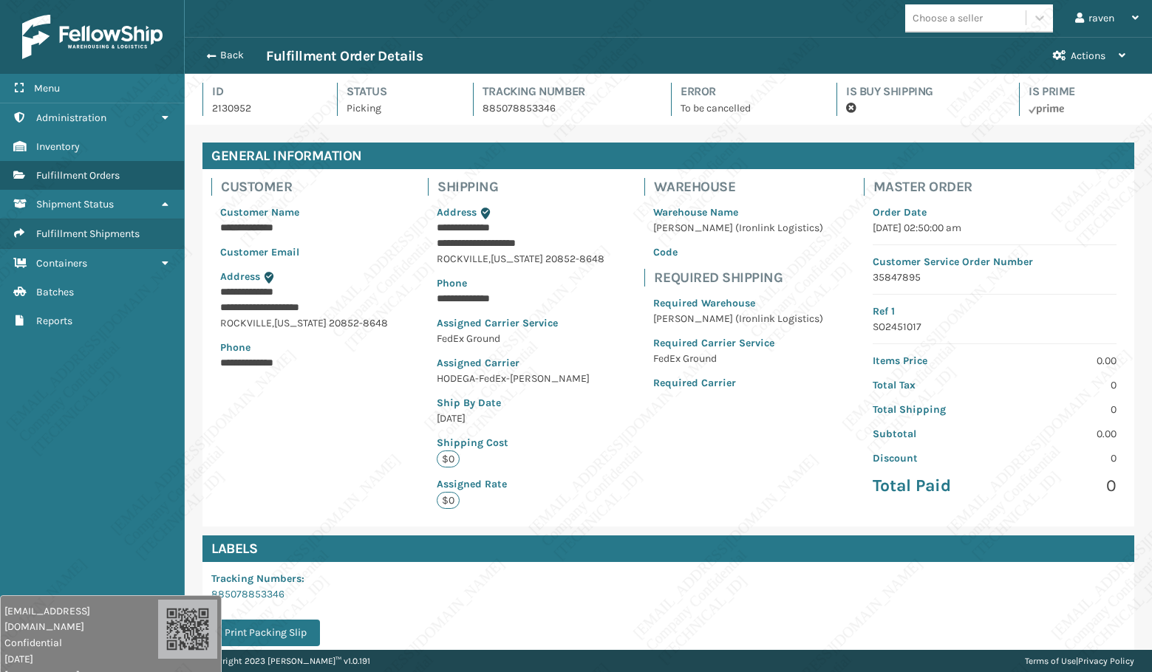
scroll to position [35, 967]
click at [88, 179] on span "Fulfillment Orders" at bounding box center [77, 175] width 83 height 13
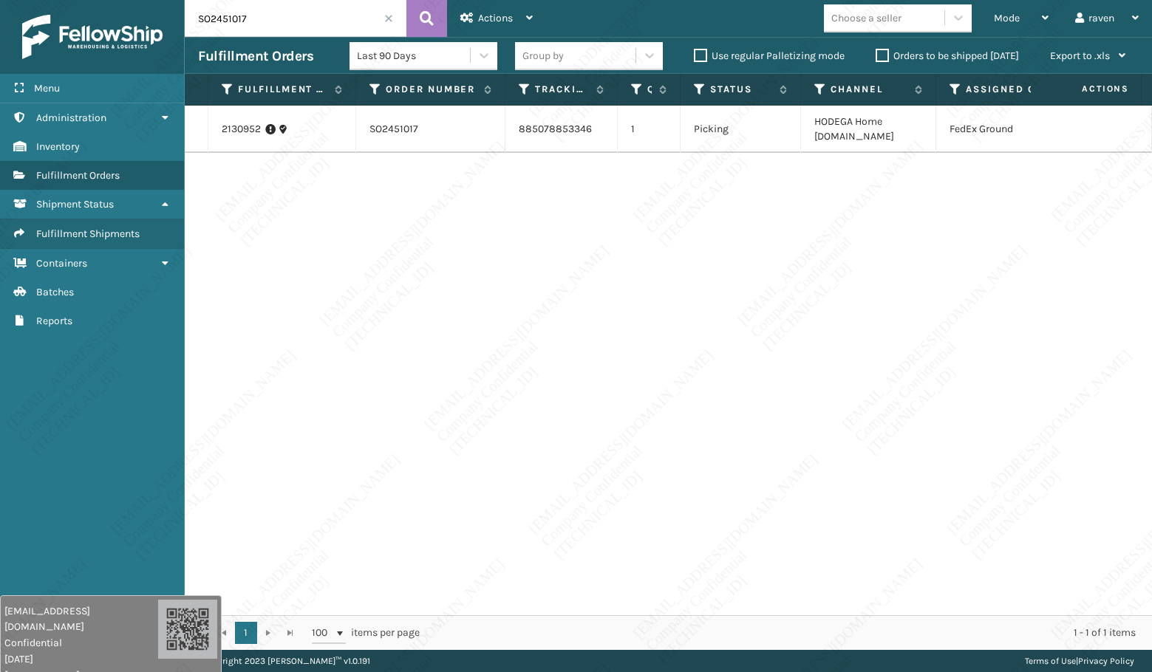
click at [392, 18] on span at bounding box center [388, 18] width 9 height 9
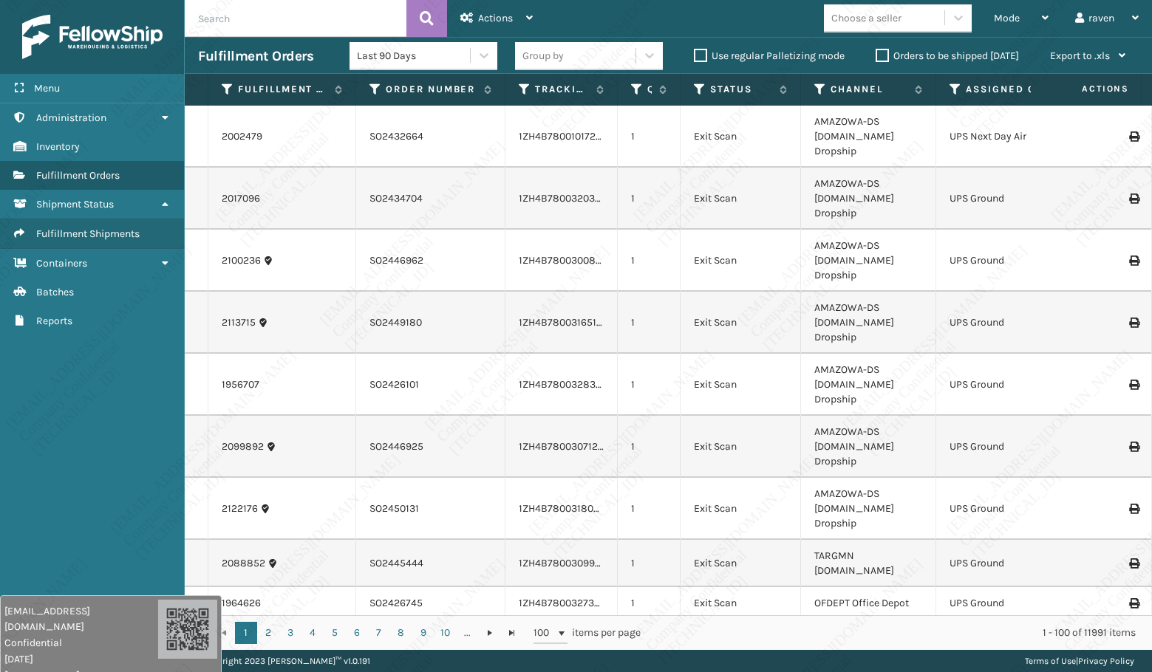
click at [1018, 27] on div "Mode" at bounding box center [1021, 18] width 55 height 37
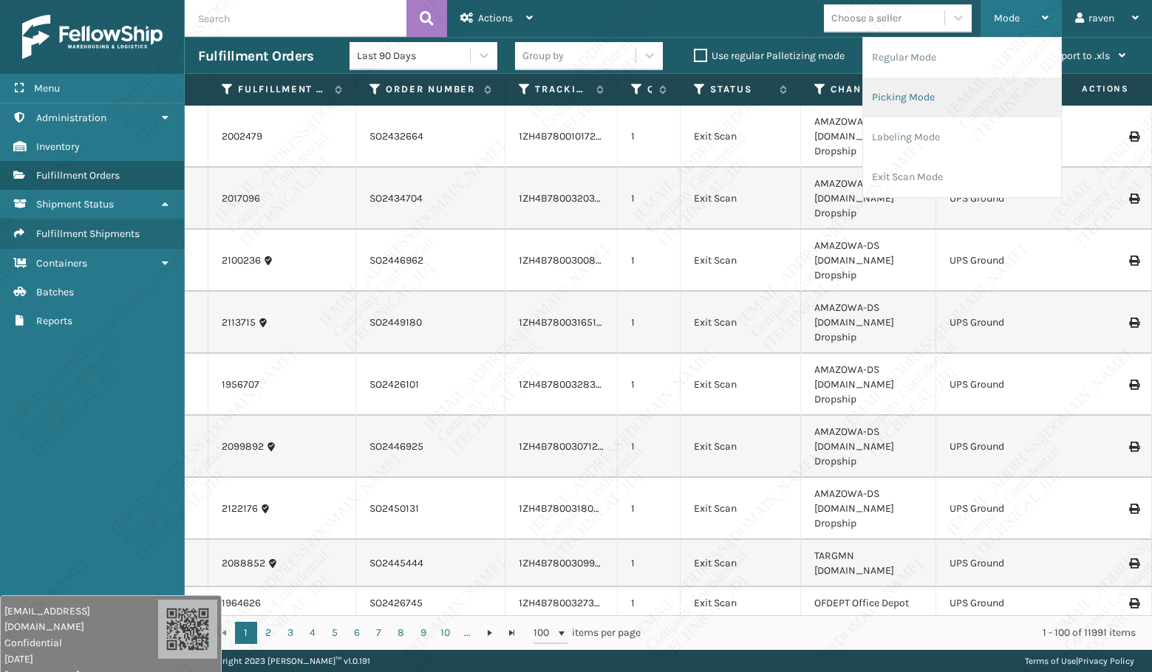
click at [944, 88] on li "Picking Mode" at bounding box center [962, 98] width 198 height 40
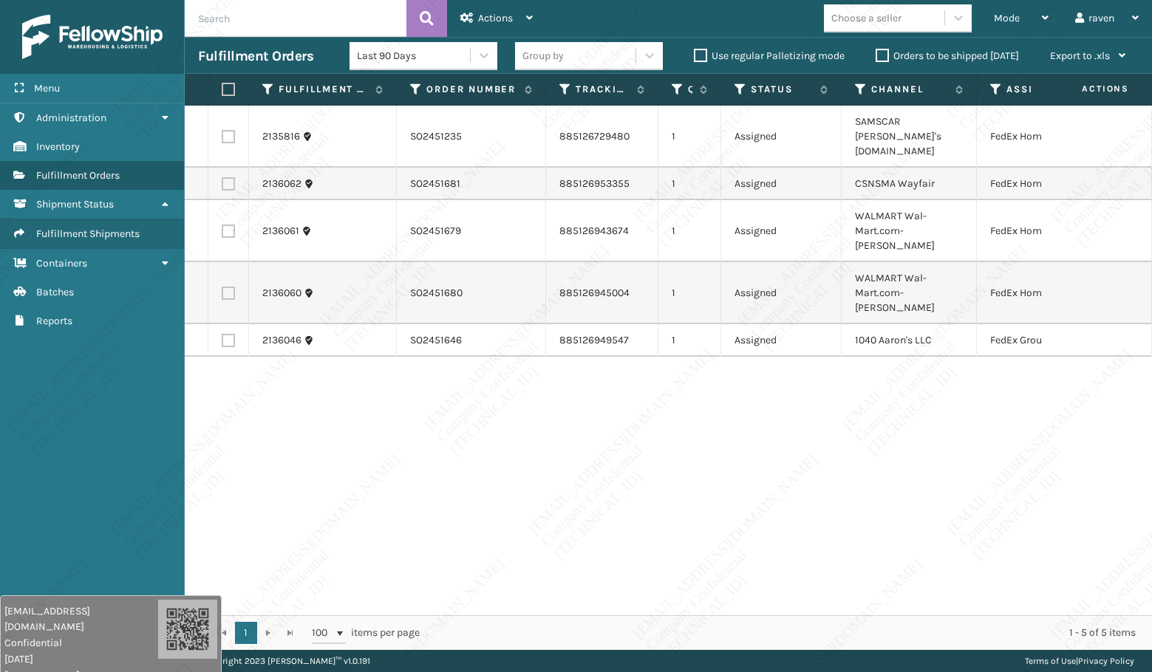
click at [230, 334] on label at bounding box center [228, 340] width 13 height 13
click at [222, 334] on input "checkbox" at bounding box center [222, 339] width 1 height 10
checkbox input "true"
drag, startPoint x: 498, startPoint y: 22, endPoint x: 514, endPoint y: 60, distance: 40.8
click at [498, 22] on span "Actions" at bounding box center [495, 18] width 35 height 13
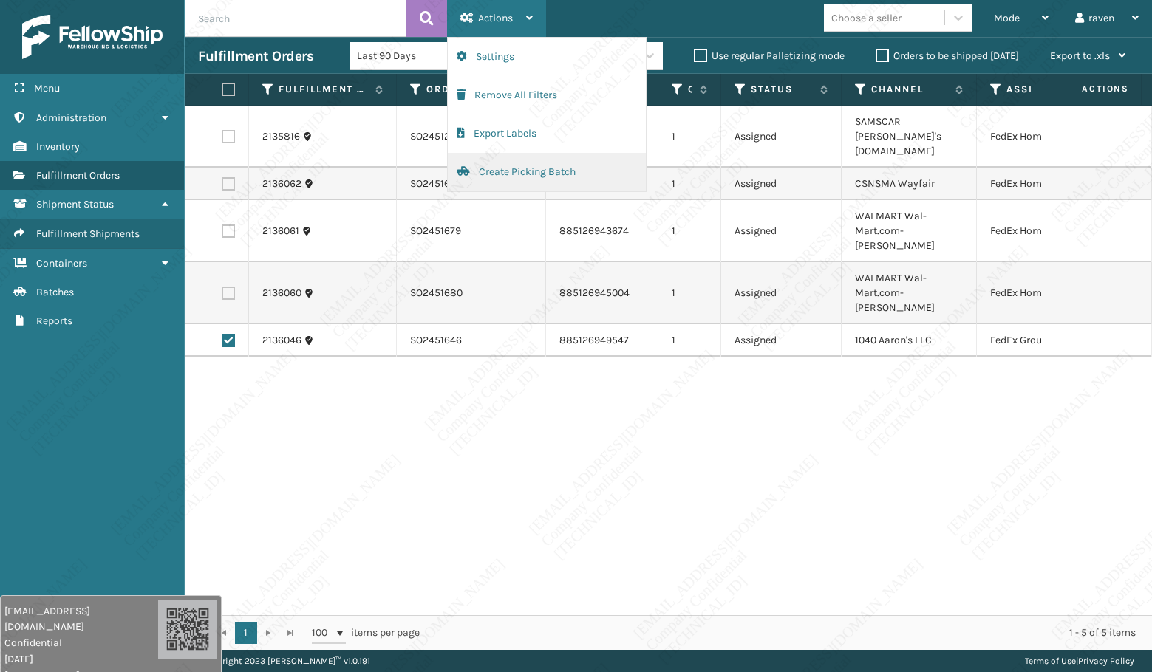
click at [512, 166] on button "Create Picking Batch" at bounding box center [547, 172] width 198 height 38
